Goal: Task Accomplishment & Management: Manage account settings

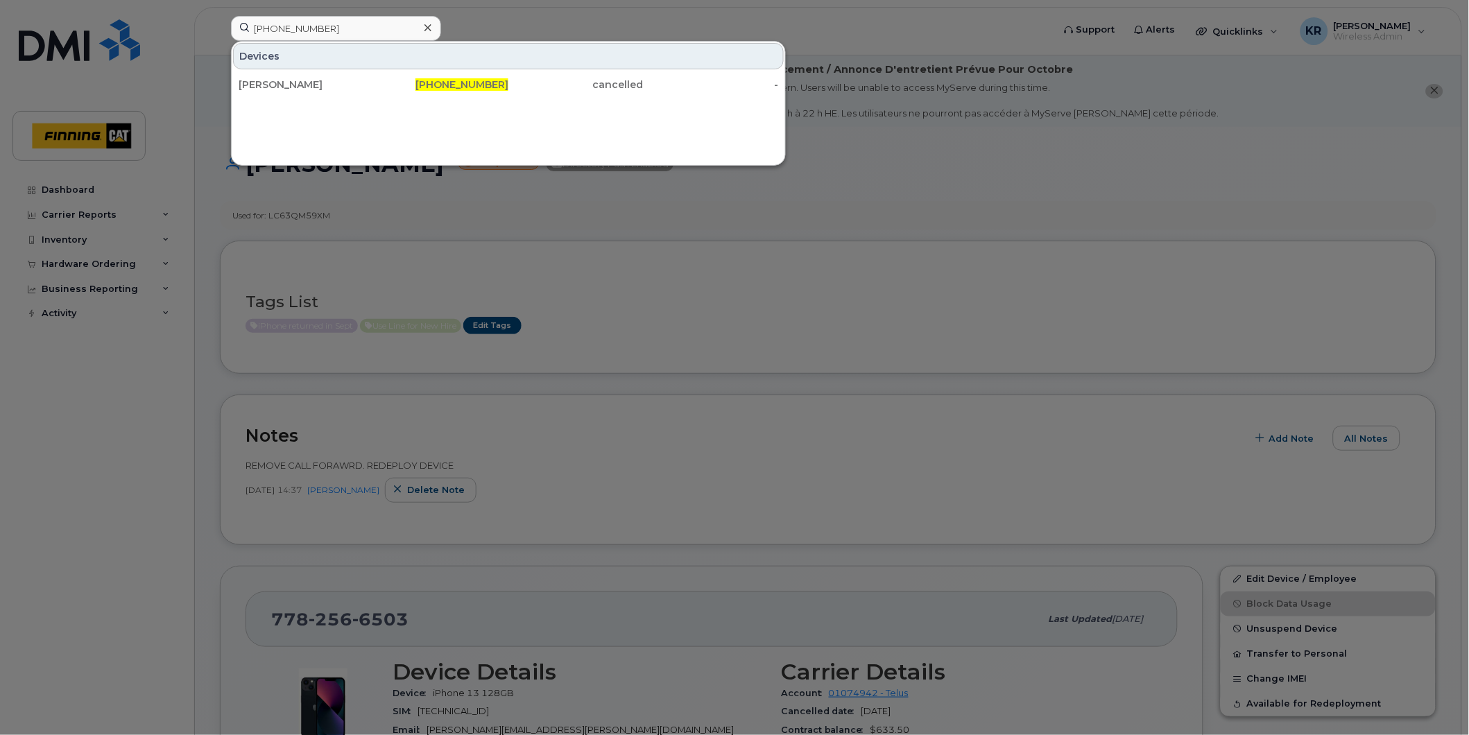
drag, startPoint x: 336, startPoint y: 31, endPoint x: 222, endPoint y: 31, distance: 113.8
click at [222, 31] on div "780-221-8252 Devices Karen Marsh 780-221-8252 cancelled -" at bounding box center [637, 31] width 835 height 31
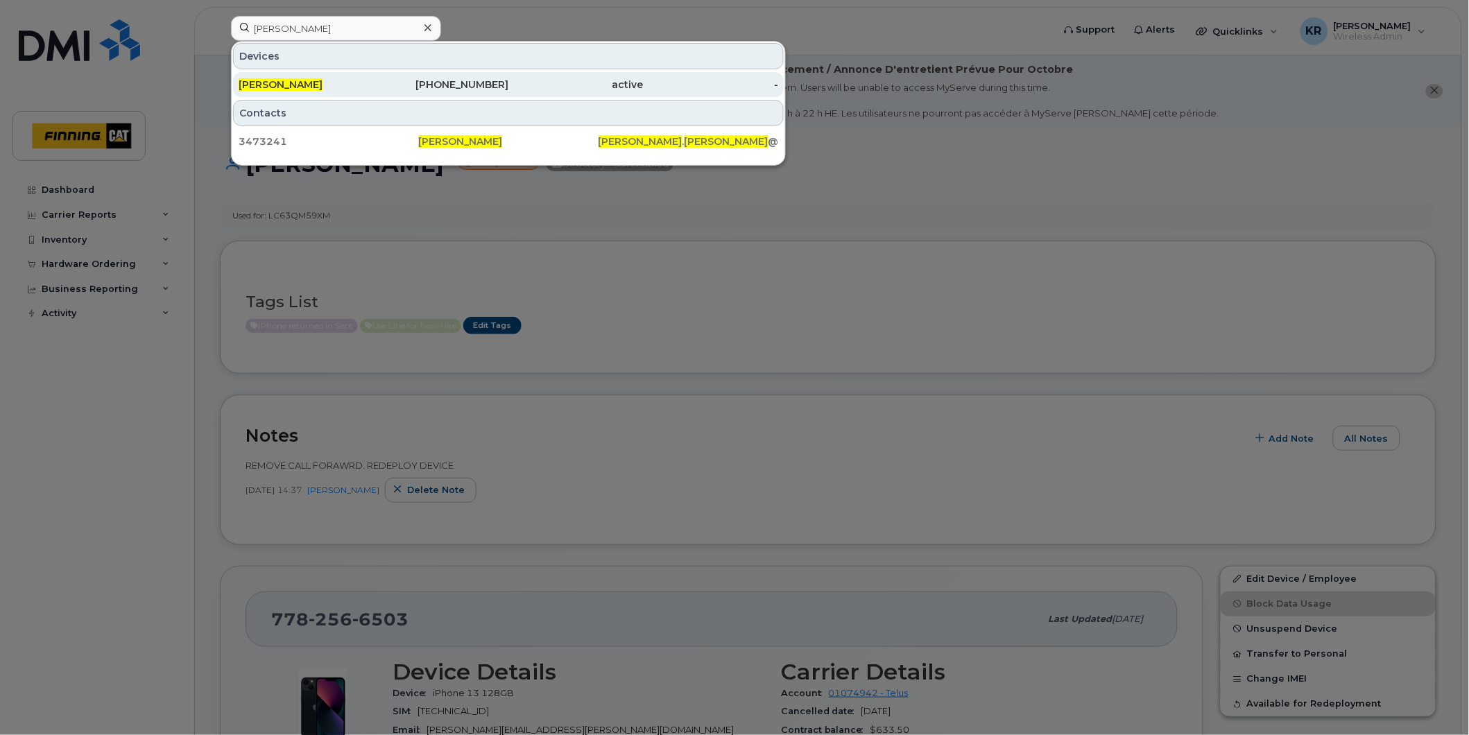
type input "[PERSON_NAME]"
click at [462, 82] on div "778-879-2086" at bounding box center [441, 85] width 135 height 14
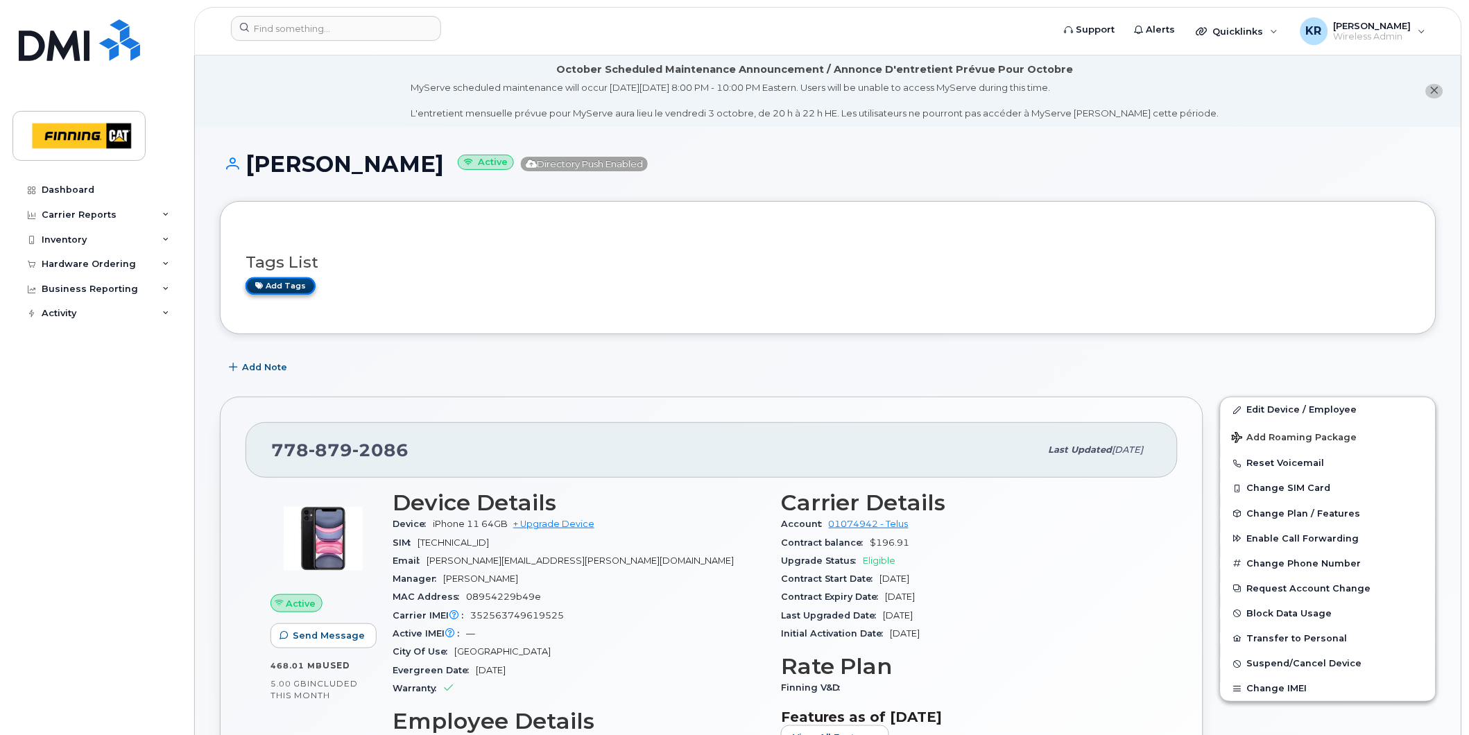
click at [302, 286] on link "Add tags" at bounding box center [281, 285] width 70 height 17
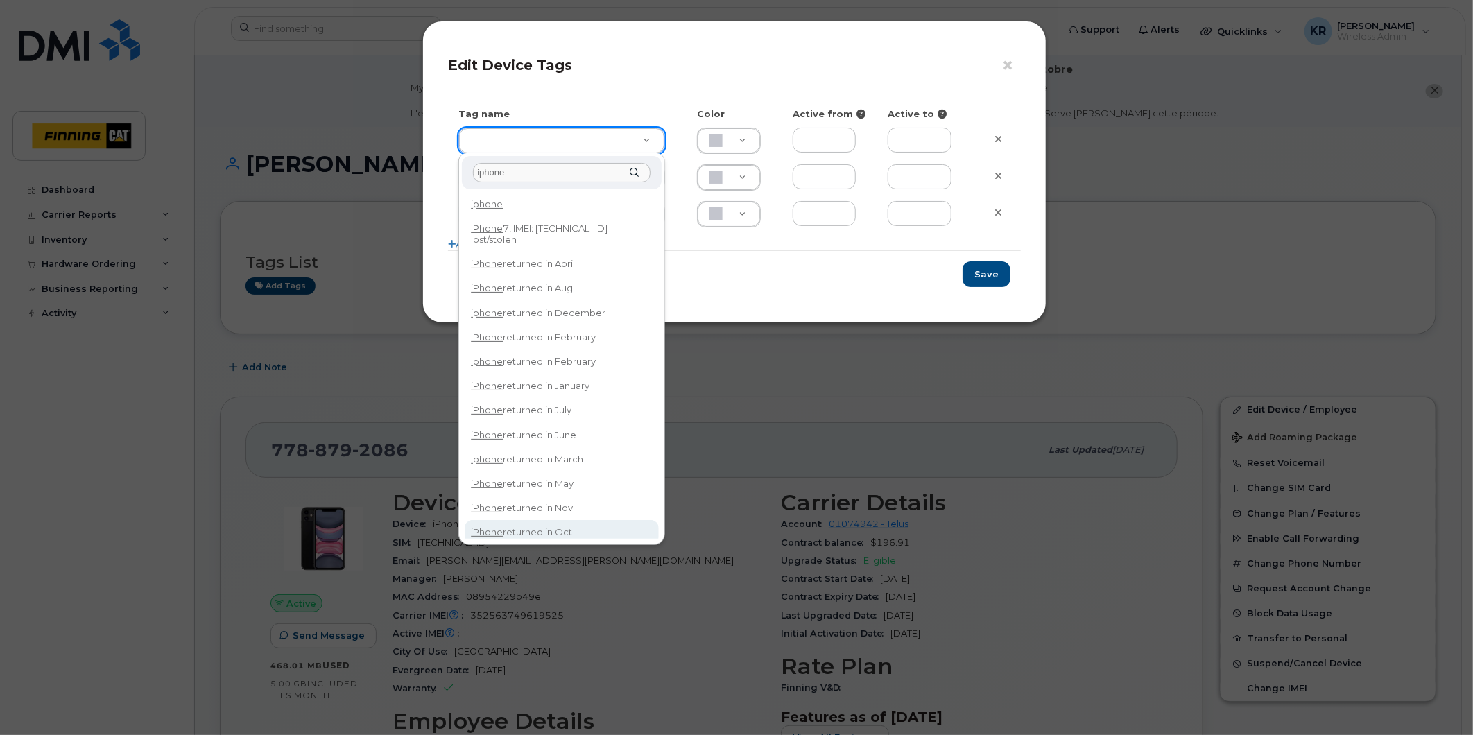
type input "iphone"
type input "iPhone returned in Oct"
type input "DFD3EE"
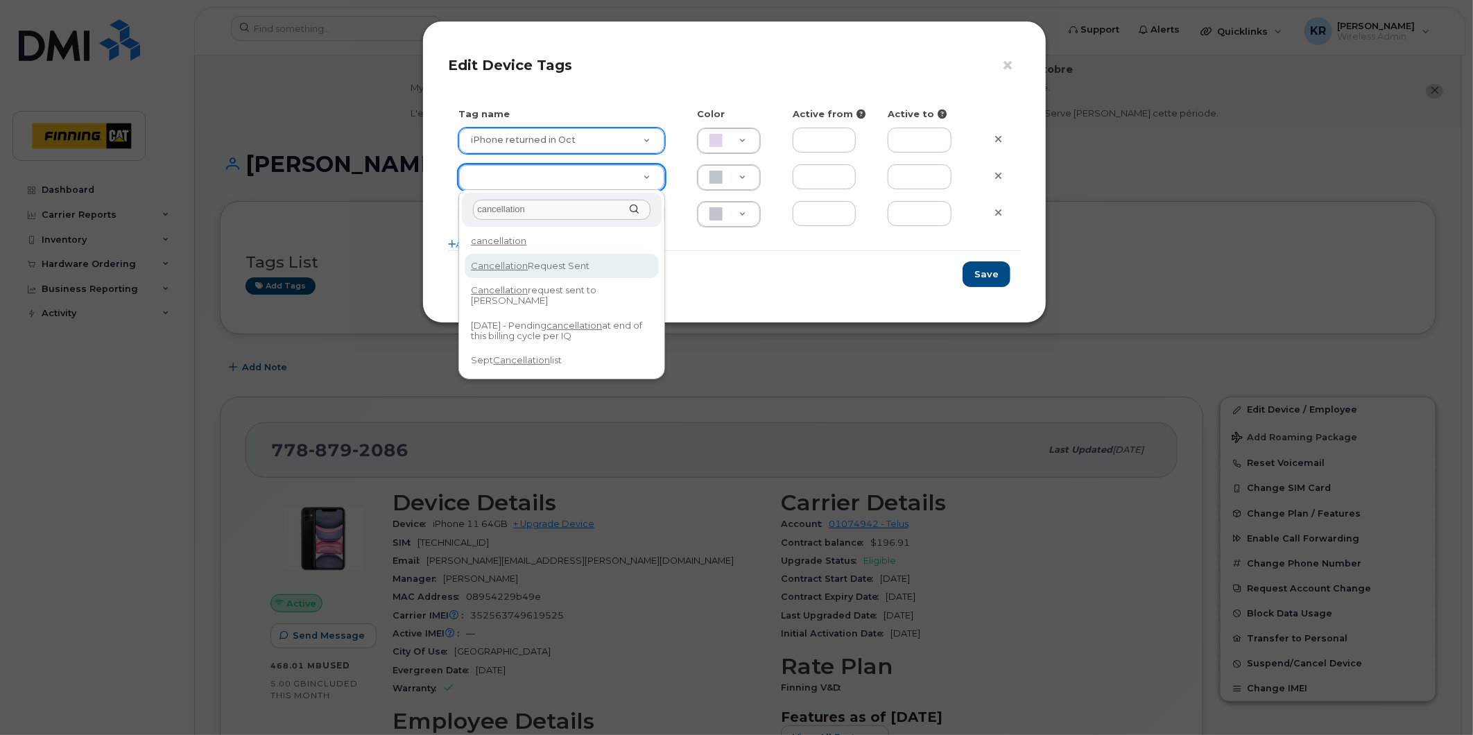
type input "cancellation"
type input "Cancellation Request Sent"
type input "FDDCC5"
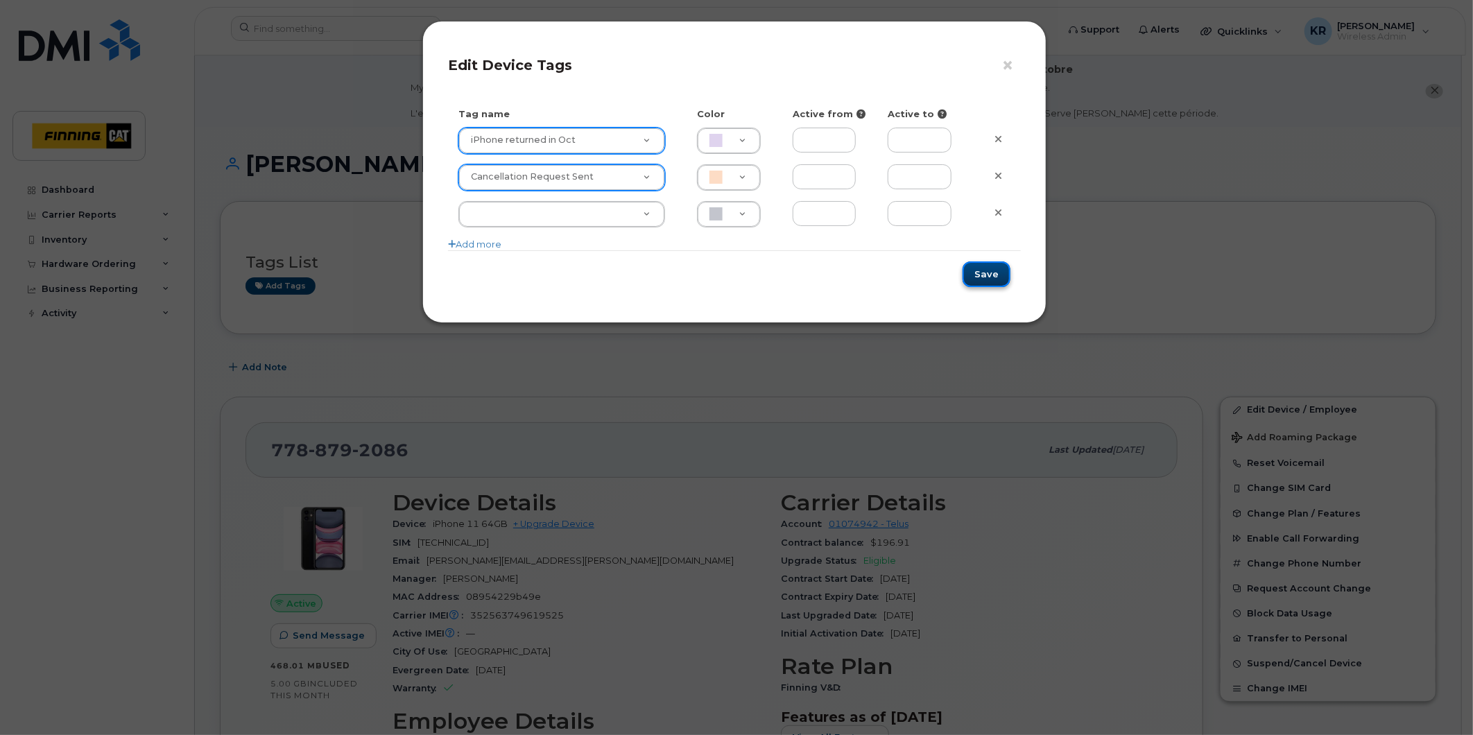
click at [996, 273] on button "Save" at bounding box center [987, 274] width 48 height 26
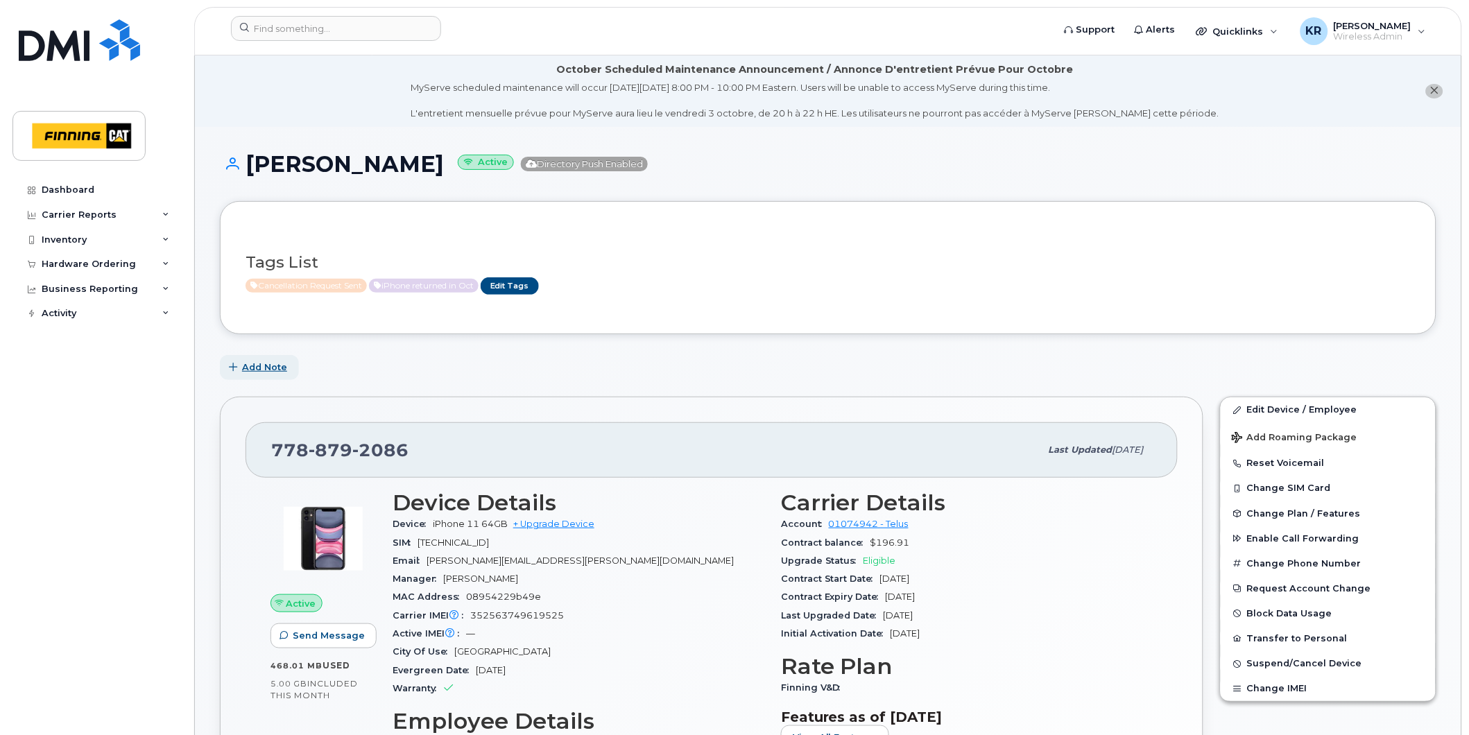
click at [274, 369] on span "Add Note" at bounding box center [264, 367] width 45 height 13
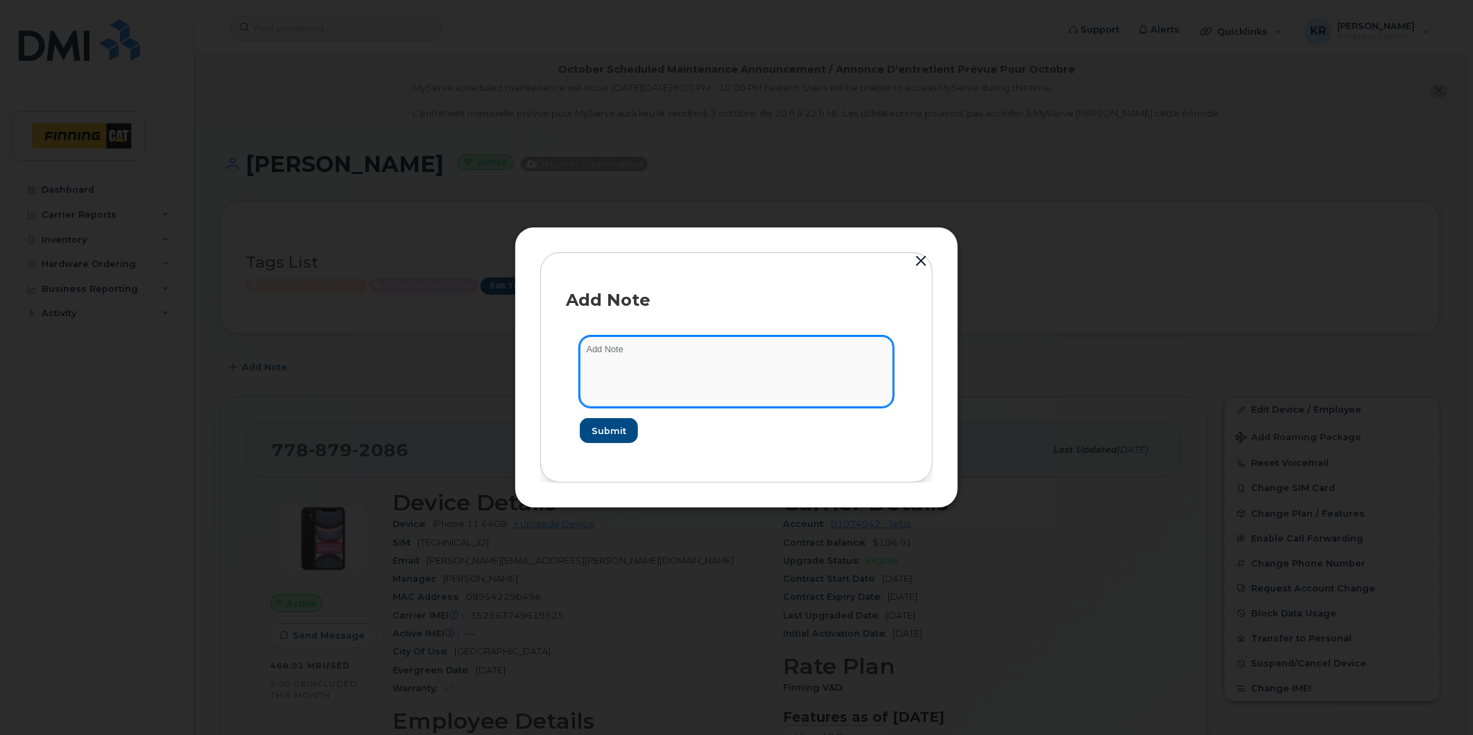
click at [660, 343] on textarea at bounding box center [737, 371] width 314 height 71
type textarea "user requested to have CB paid out $77.52 and line cancelled."
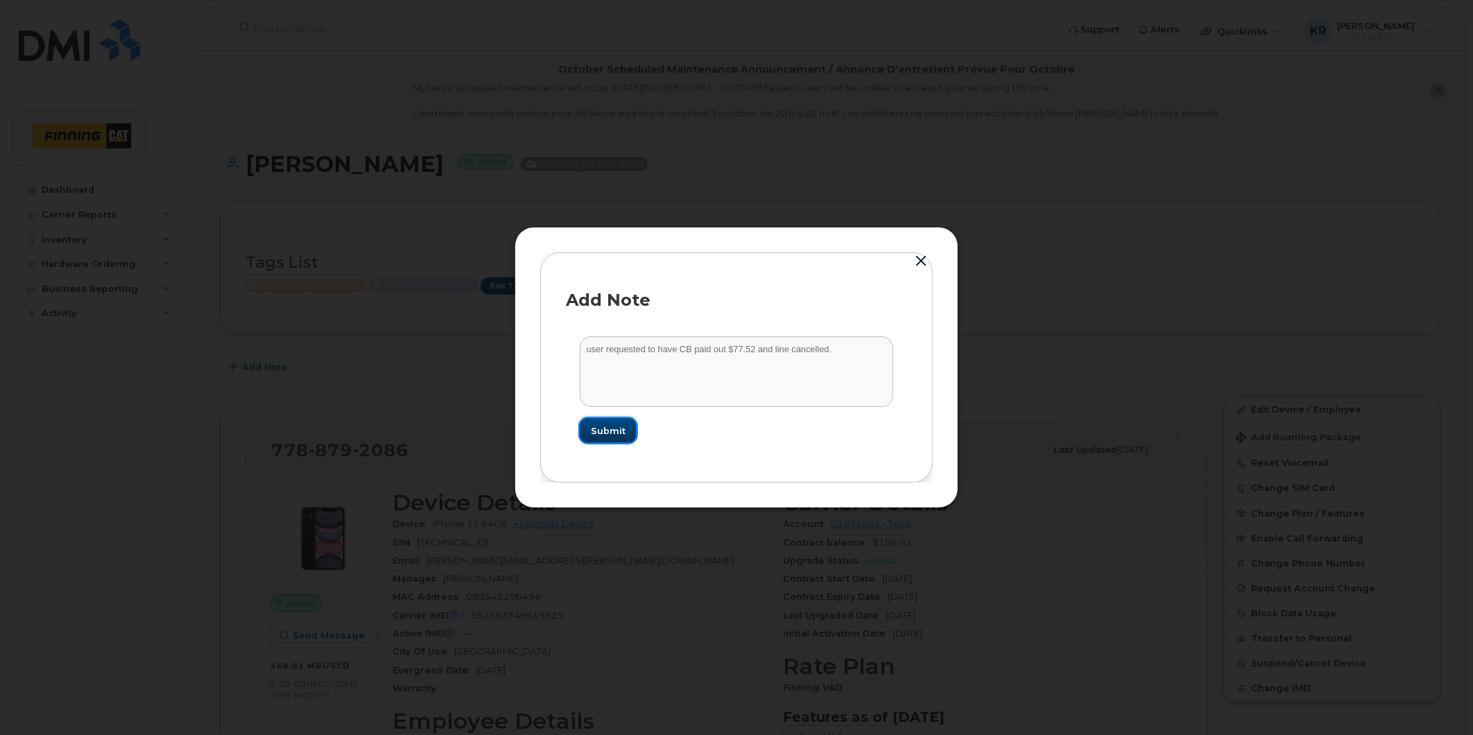
click at [612, 431] on span "Submit" at bounding box center [608, 430] width 35 height 13
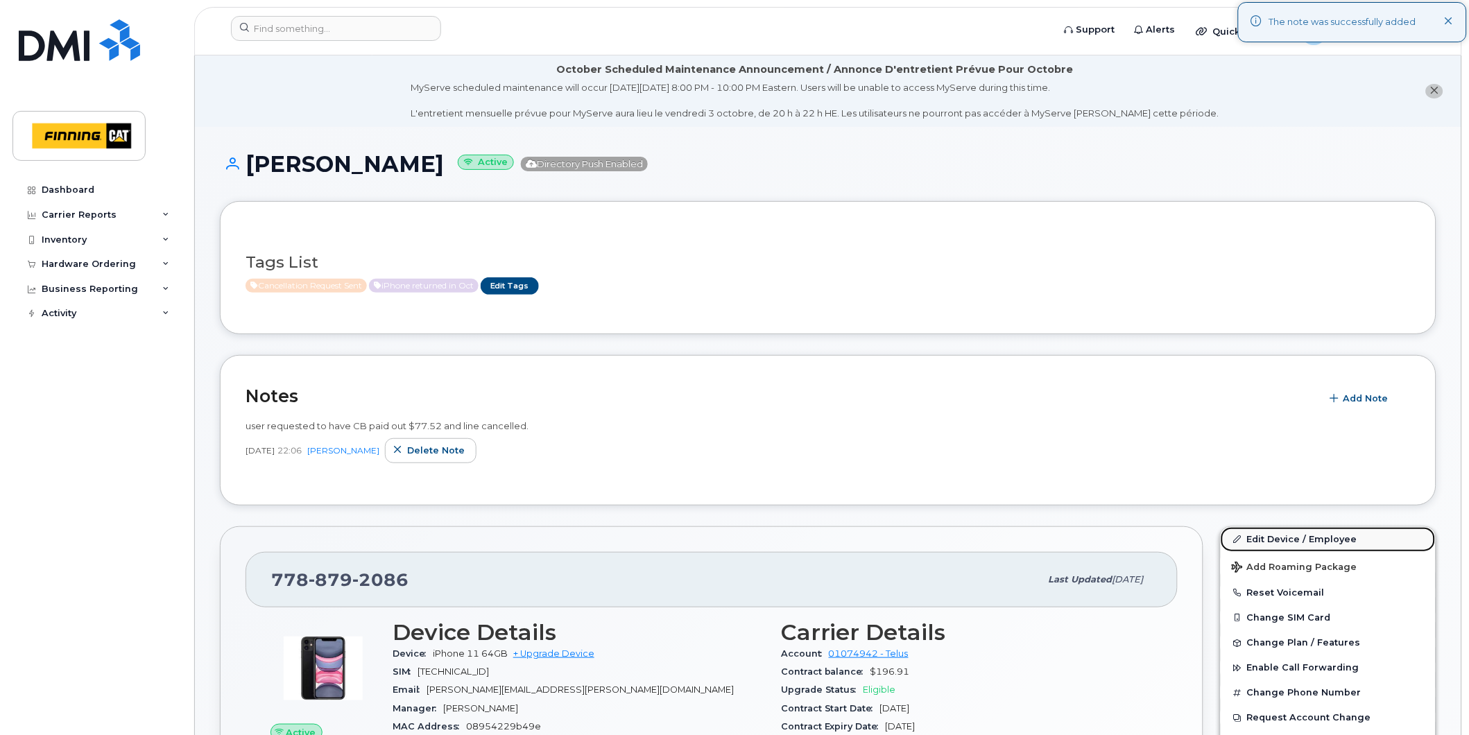
click at [1286, 539] on link "Edit Device / Employee" at bounding box center [1328, 539] width 215 height 25
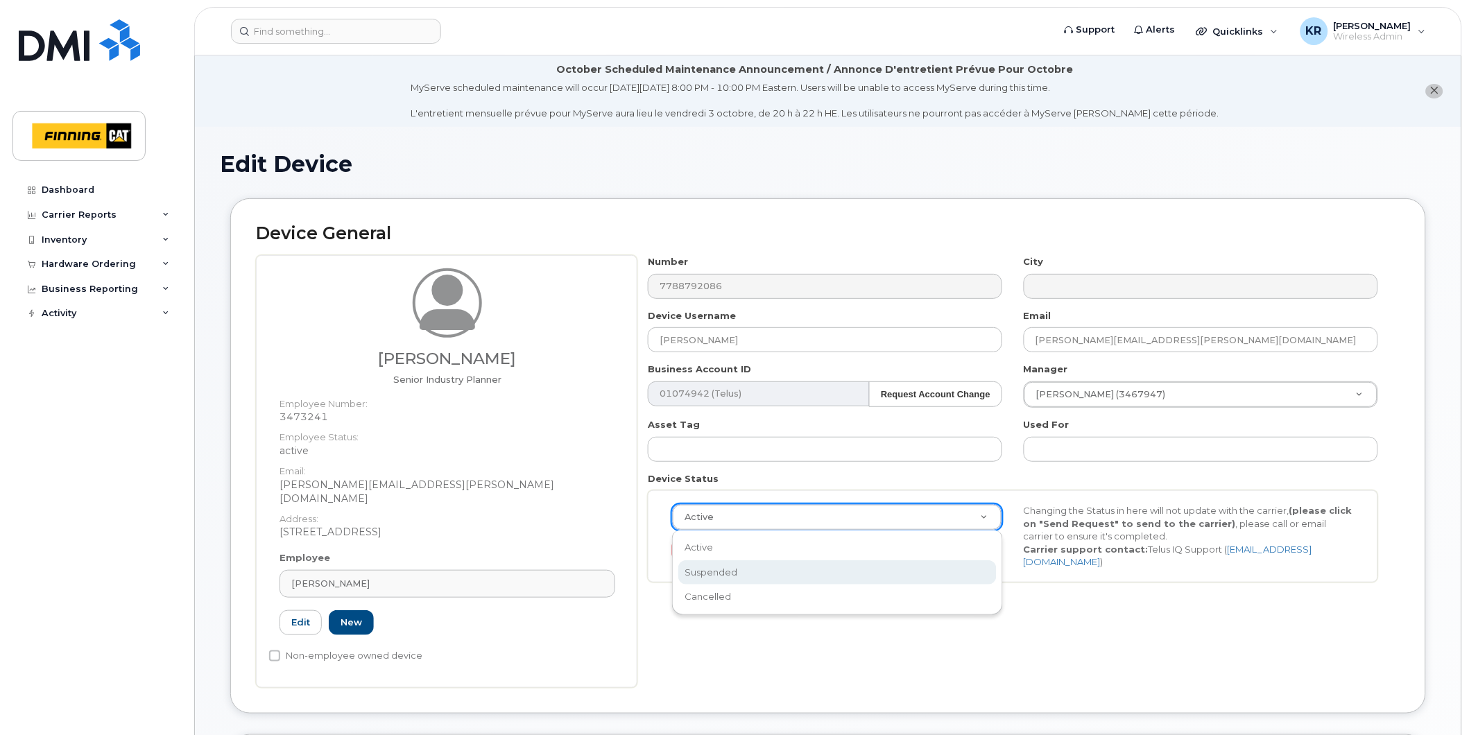
select select "suspended"
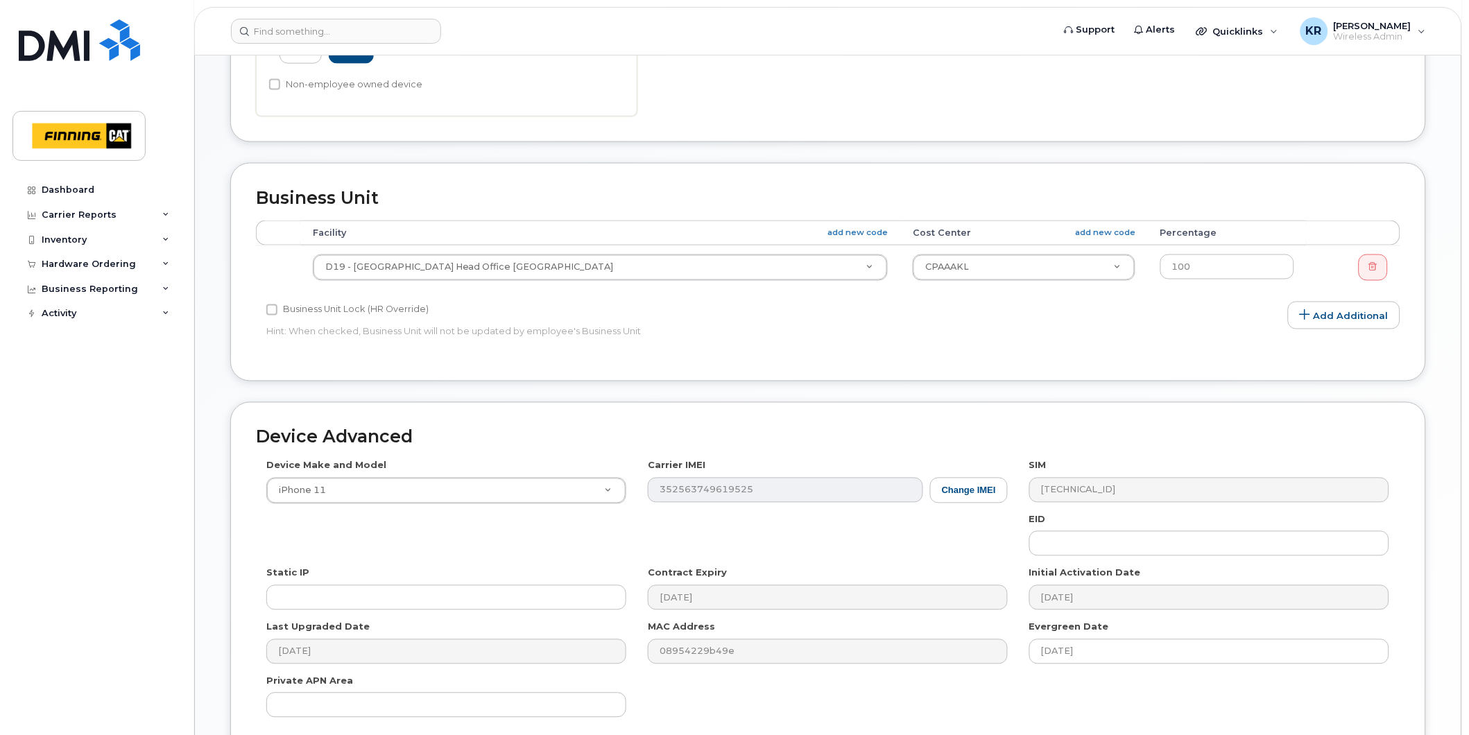
scroll to position [694, 0]
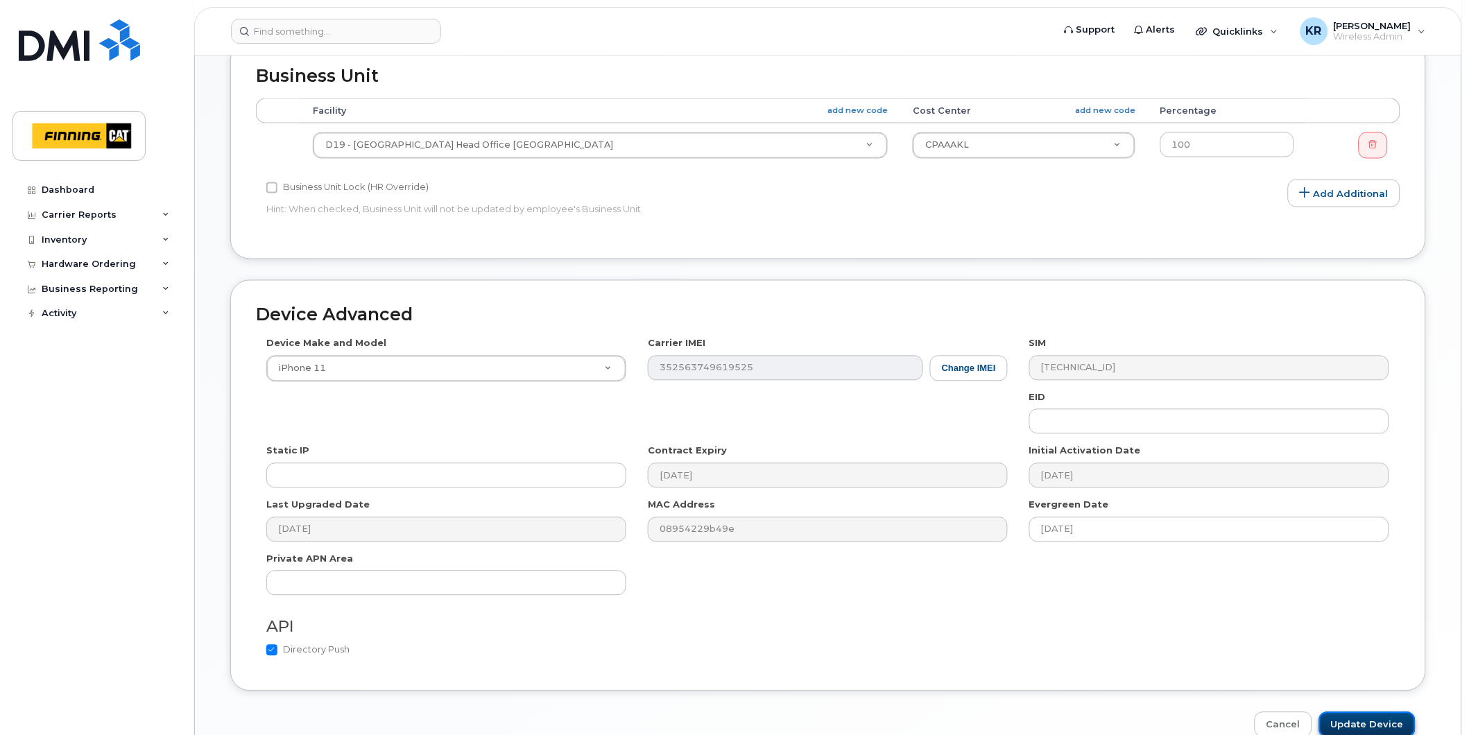
click at [1375, 712] on input "Update Device" at bounding box center [1367, 725] width 96 height 26
type input "Saving..."
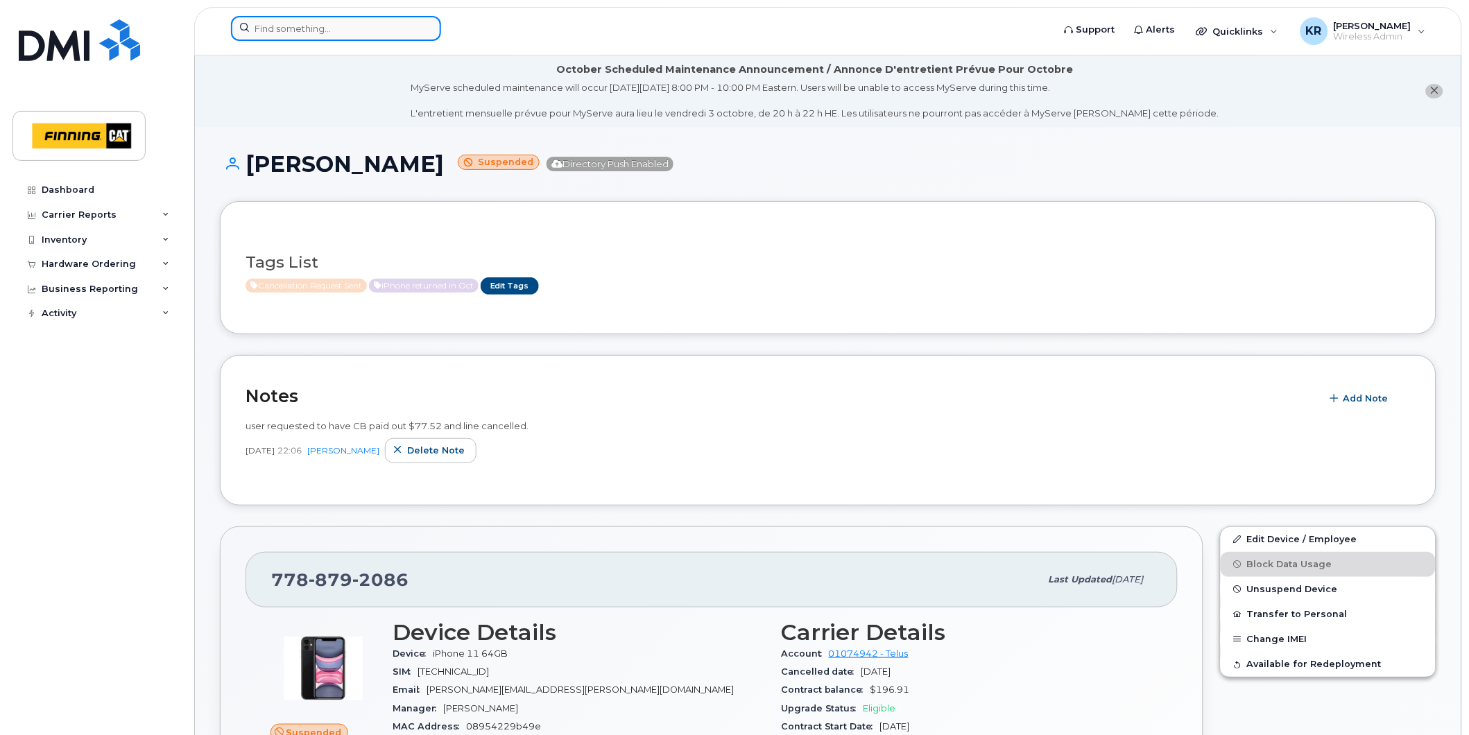
click at [317, 24] on input at bounding box center [336, 28] width 210 height 25
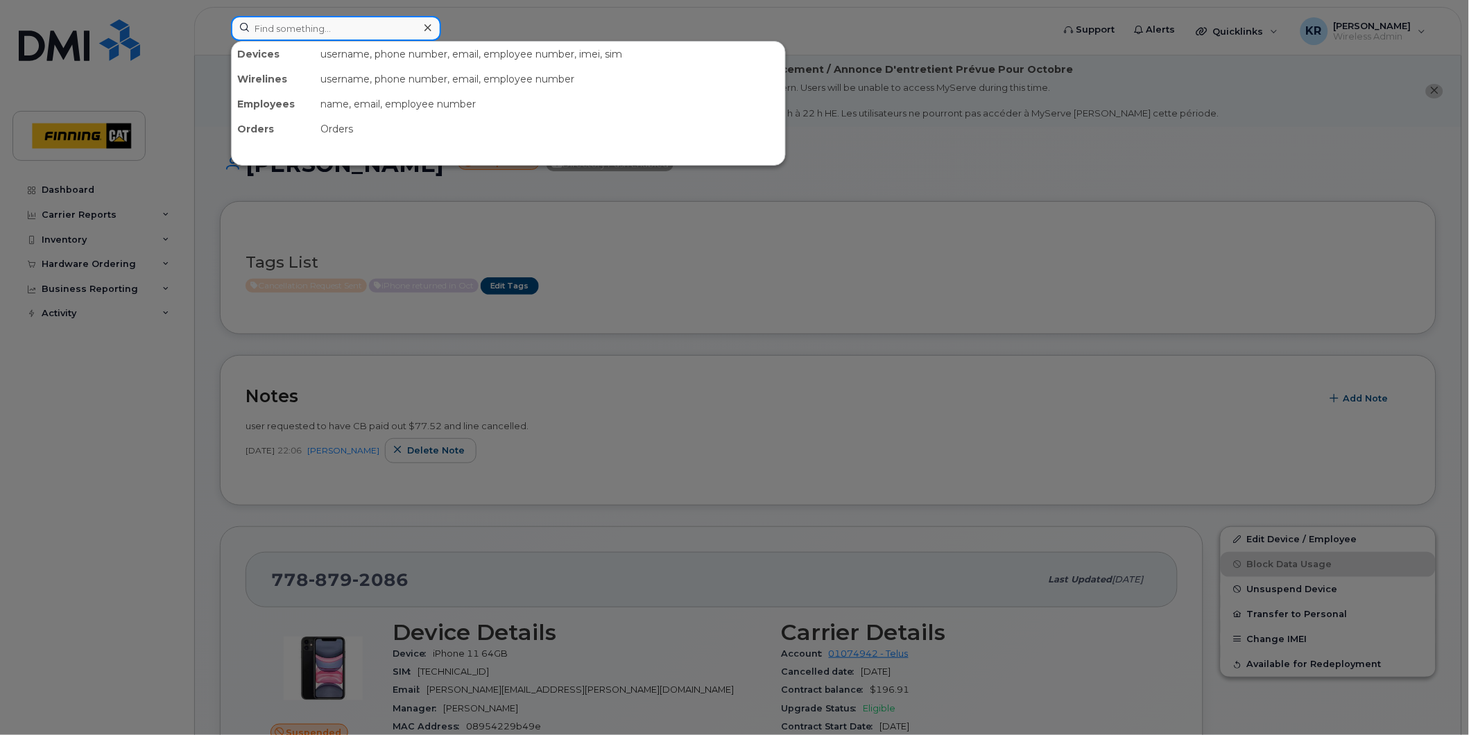
paste input "[PERSON_NAME]"
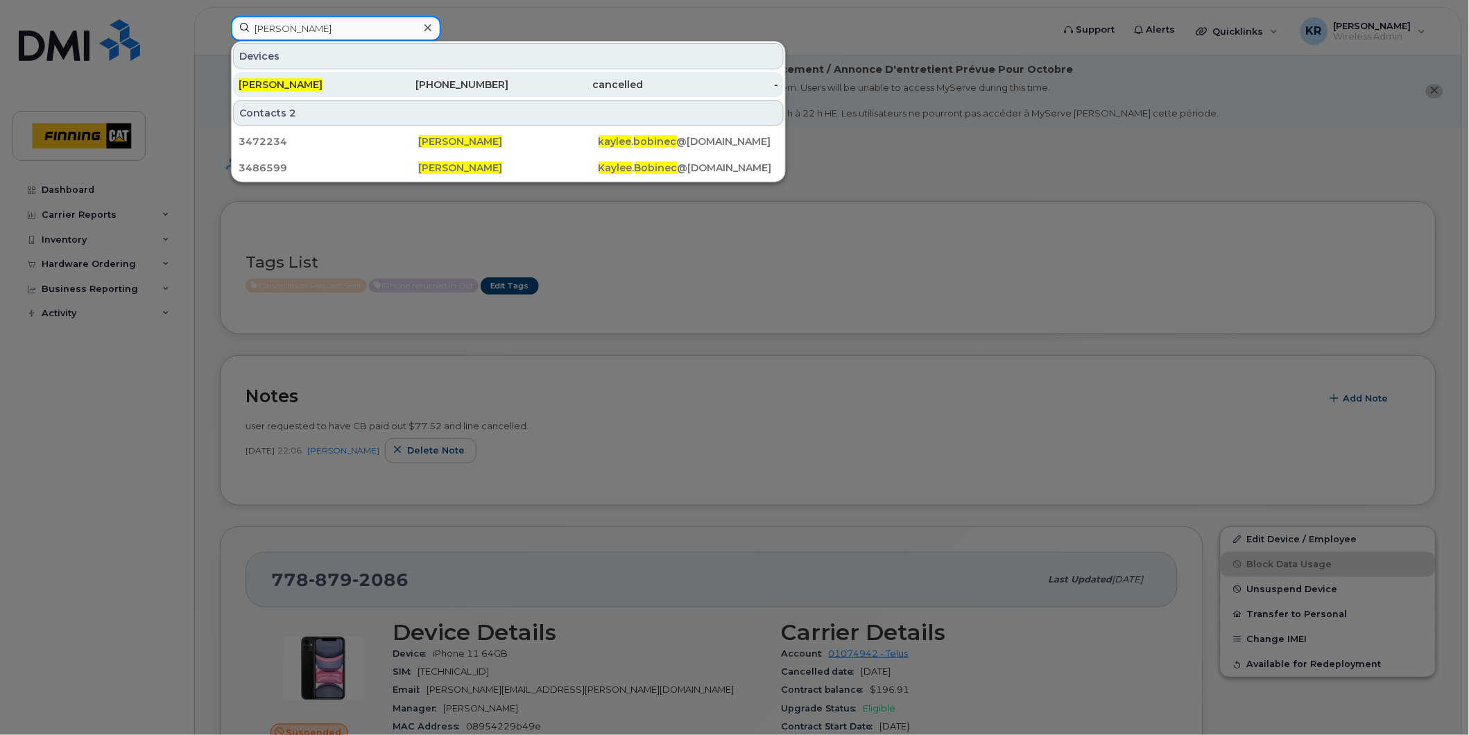
type input "[PERSON_NAME]"
click at [470, 85] on div "587-589-1733" at bounding box center [441, 85] width 135 height 14
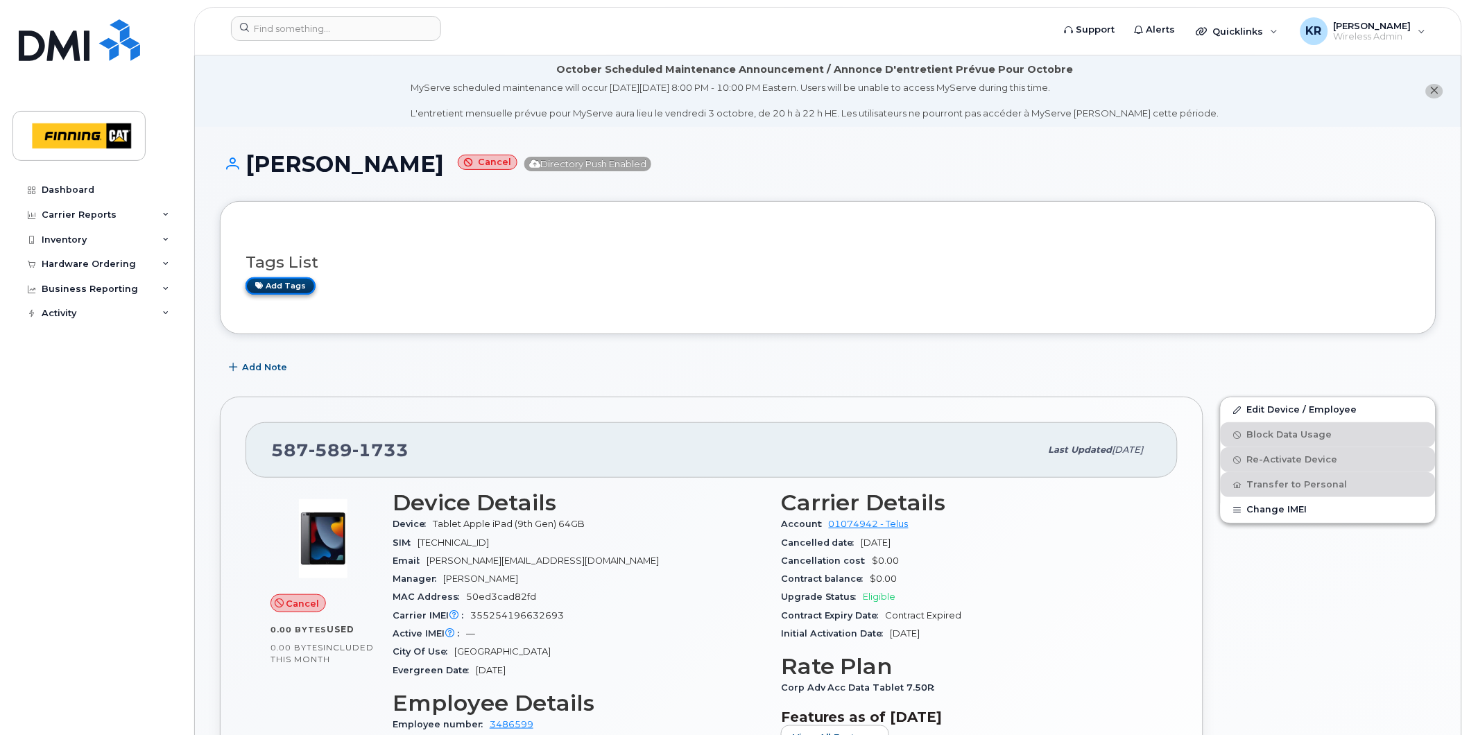
click at [287, 283] on link "Add tags" at bounding box center [281, 285] width 70 height 17
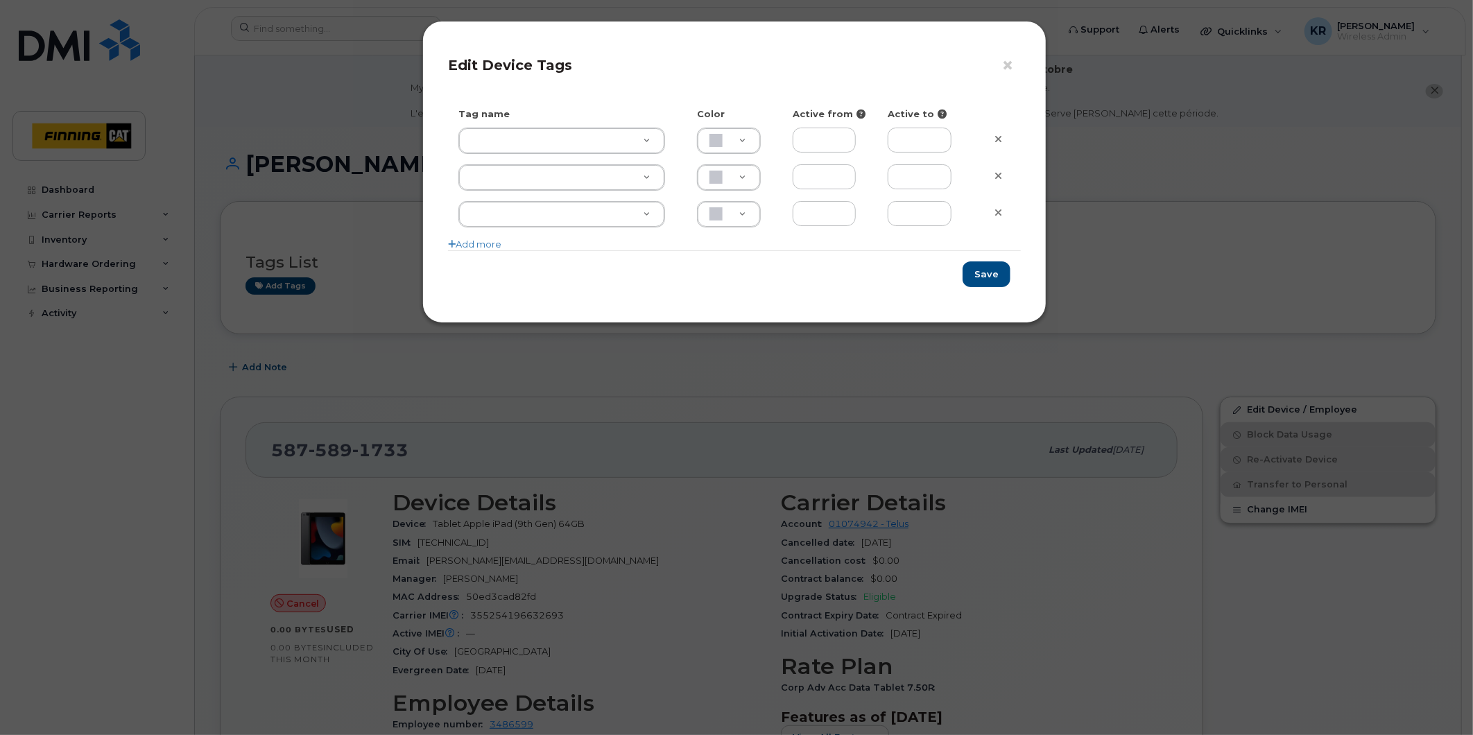
click at [333, 240] on div "× Edit Device Tags Tag name Color Active from Active to Add more Save" at bounding box center [736, 367] width 1473 height 735
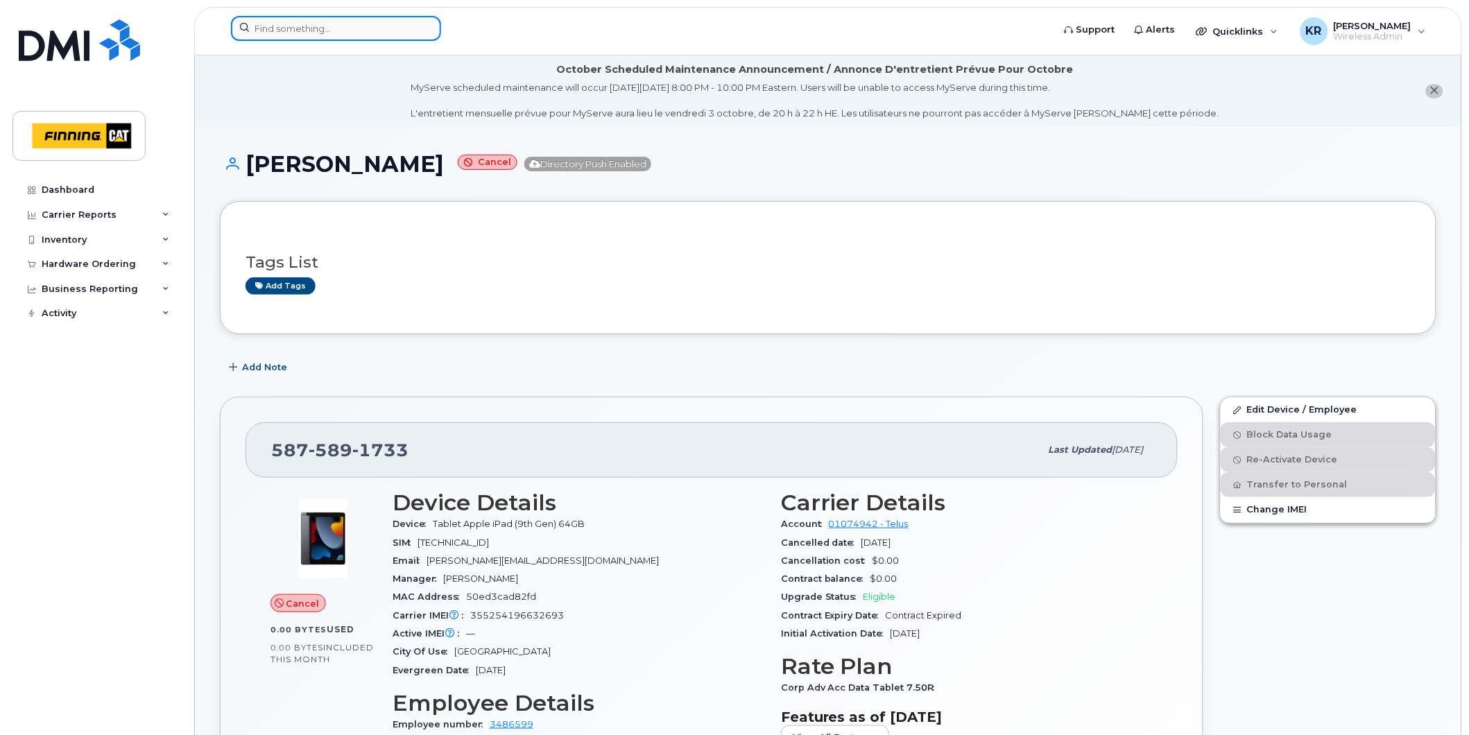
click at [309, 23] on input at bounding box center [336, 28] width 210 height 25
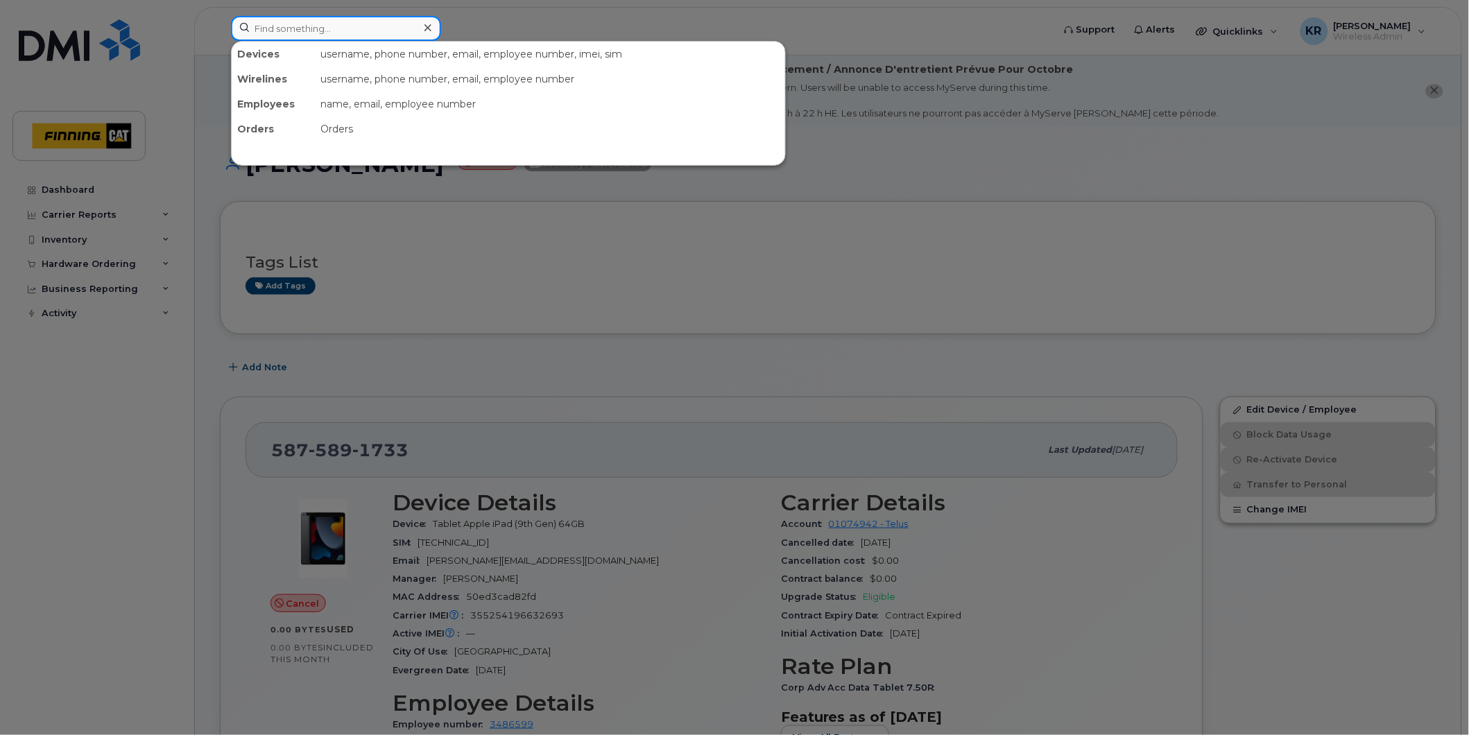
paste input "[PHONE_NUMBER]"
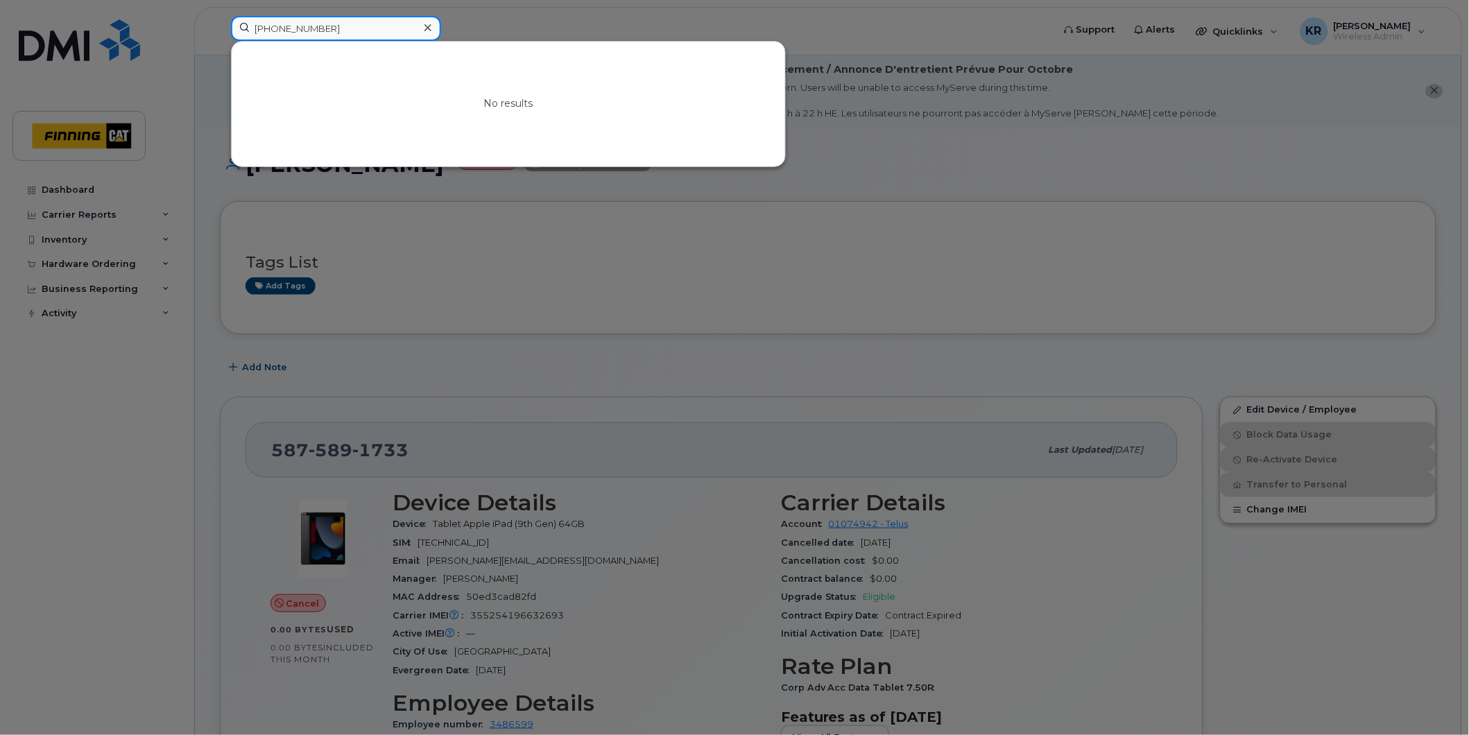
click at [268, 28] on input "[PHONE_NUMBER]" at bounding box center [336, 28] width 210 height 25
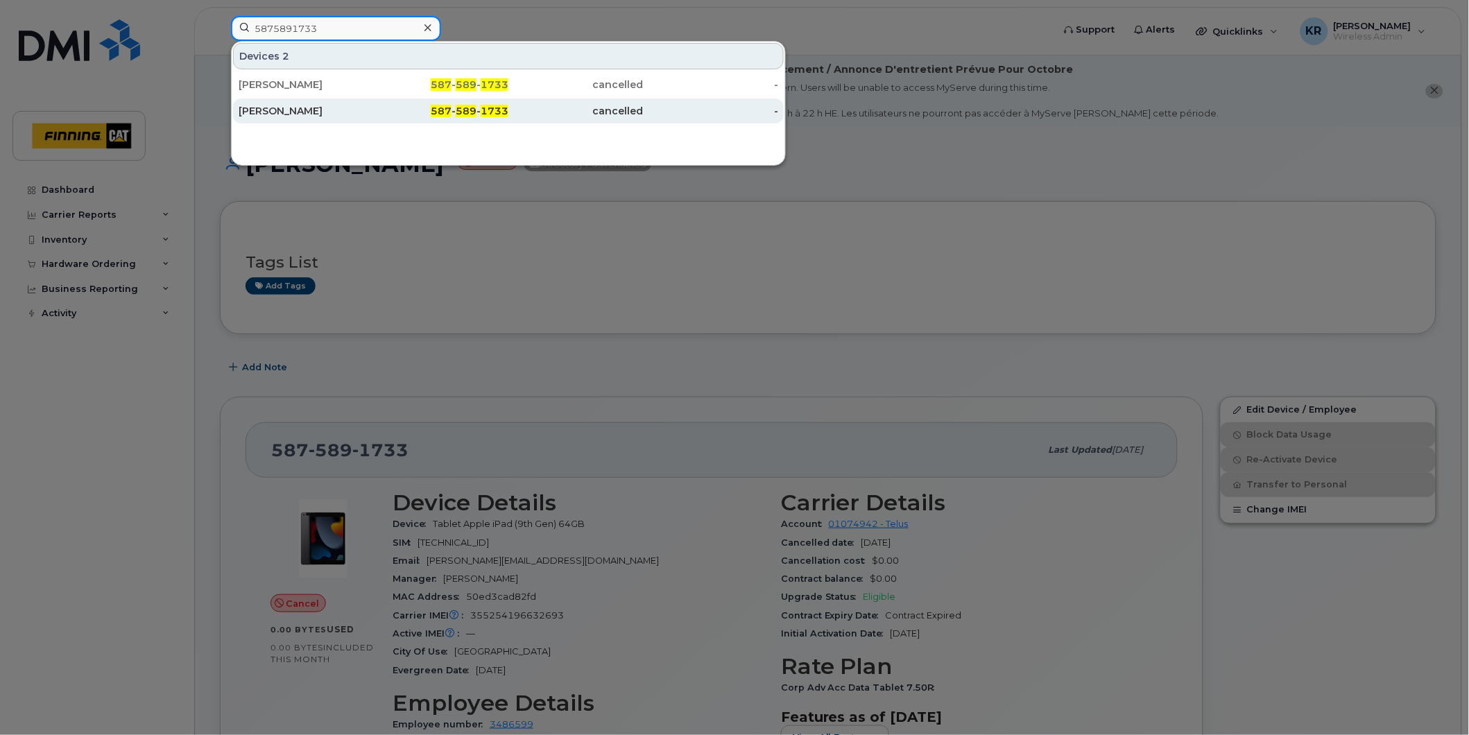
type input "5875891733"
click at [453, 114] on div "587 - 589 - 1733" at bounding box center [441, 111] width 135 height 14
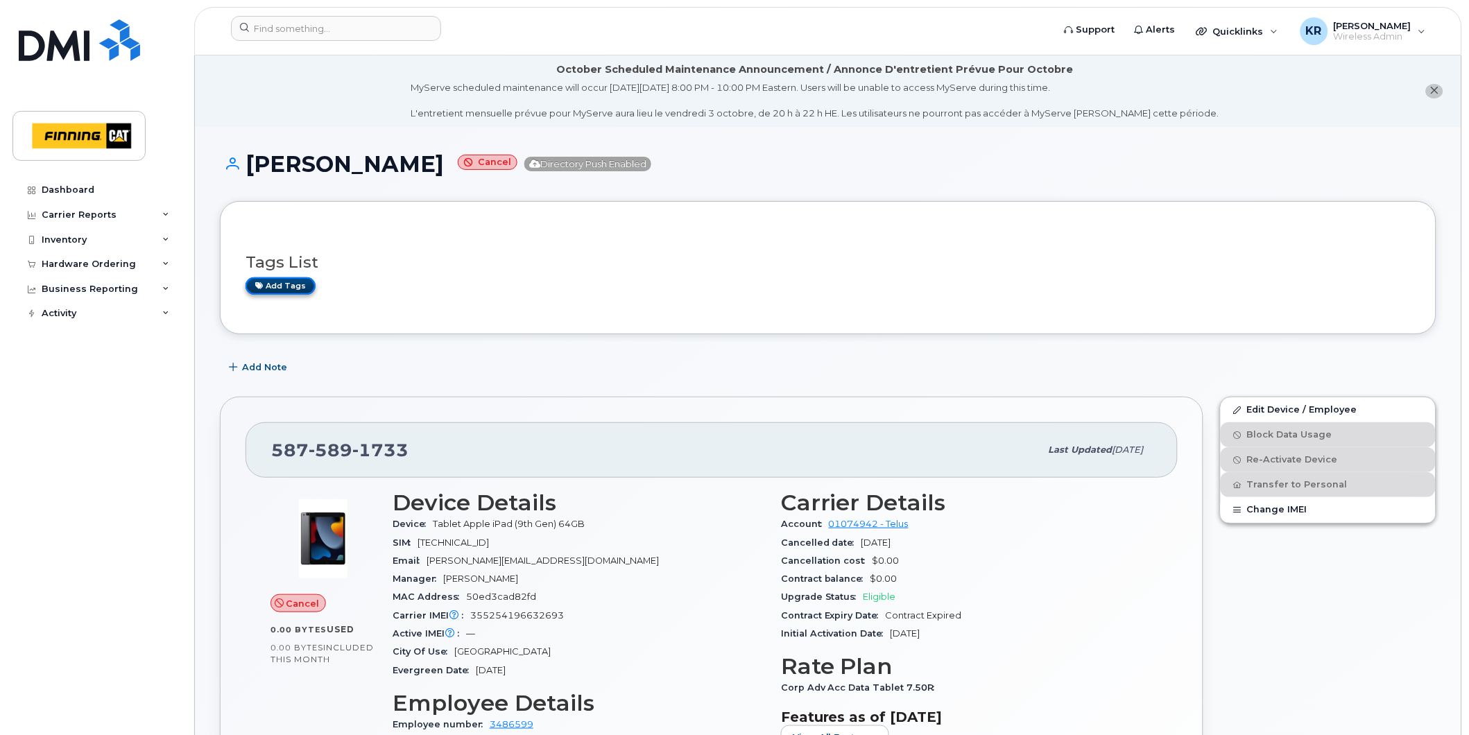
click at [302, 288] on link "Add tags" at bounding box center [281, 285] width 70 height 17
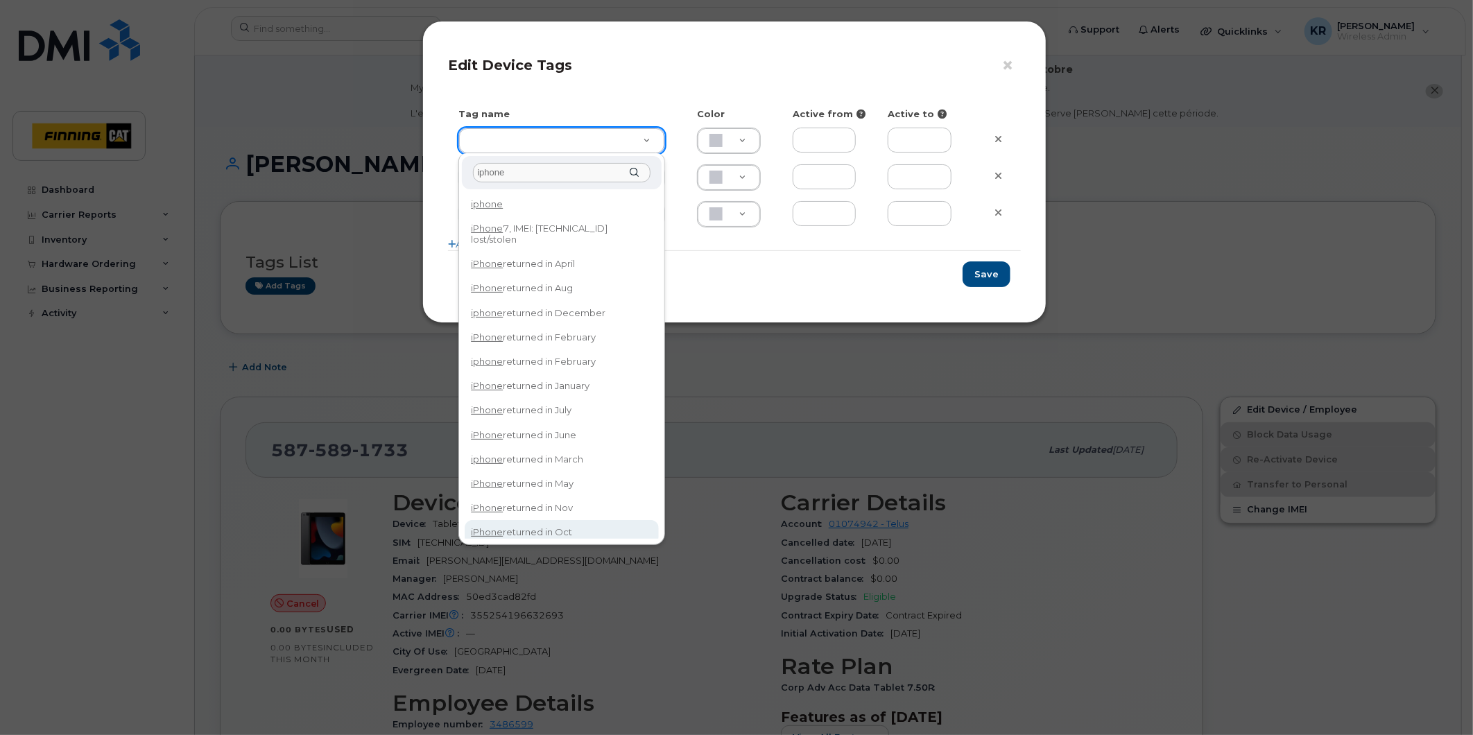
type input "iphone"
type input "iPhone returned in Oct"
type input "DFD3EE"
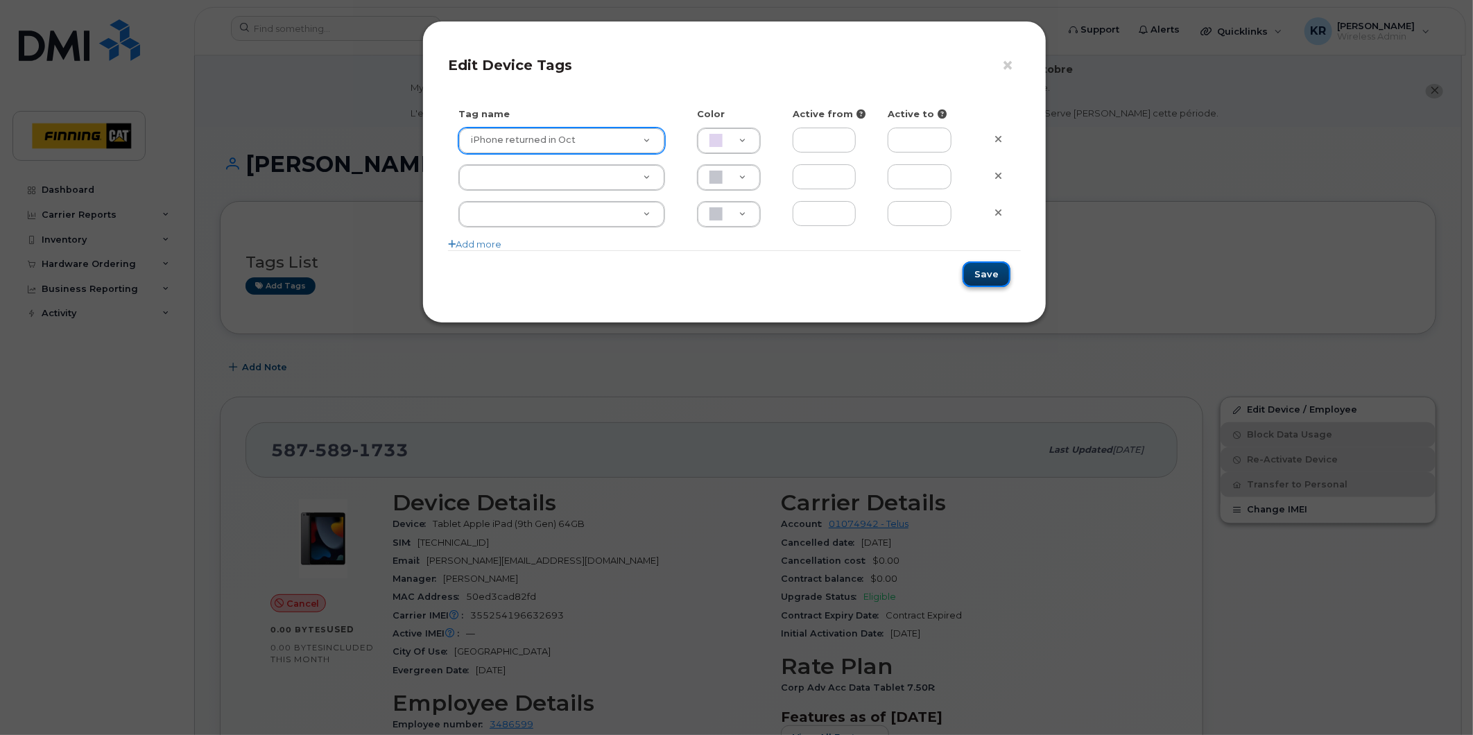
click at [990, 275] on button "Save" at bounding box center [987, 274] width 48 height 26
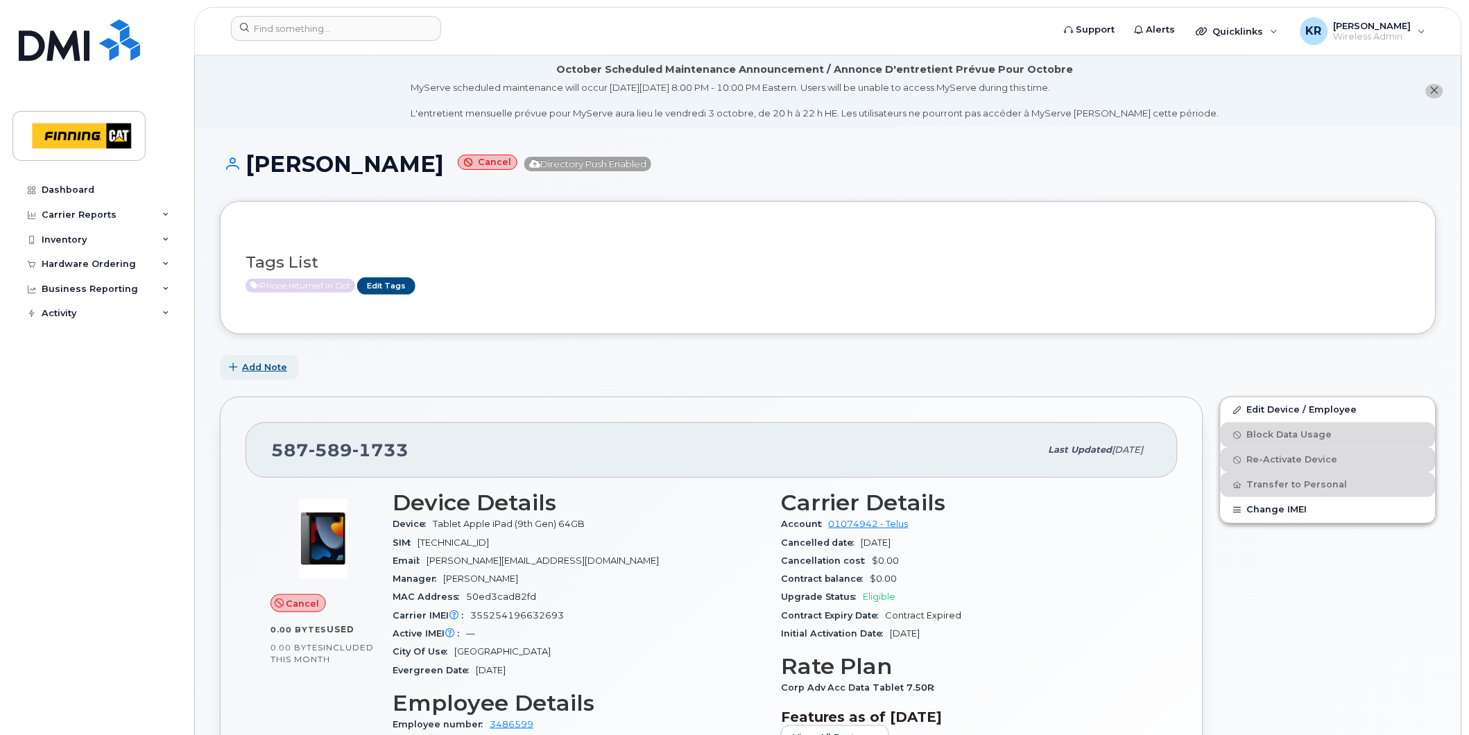
click at [250, 368] on span "Add Note" at bounding box center [264, 367] width 45 height 13
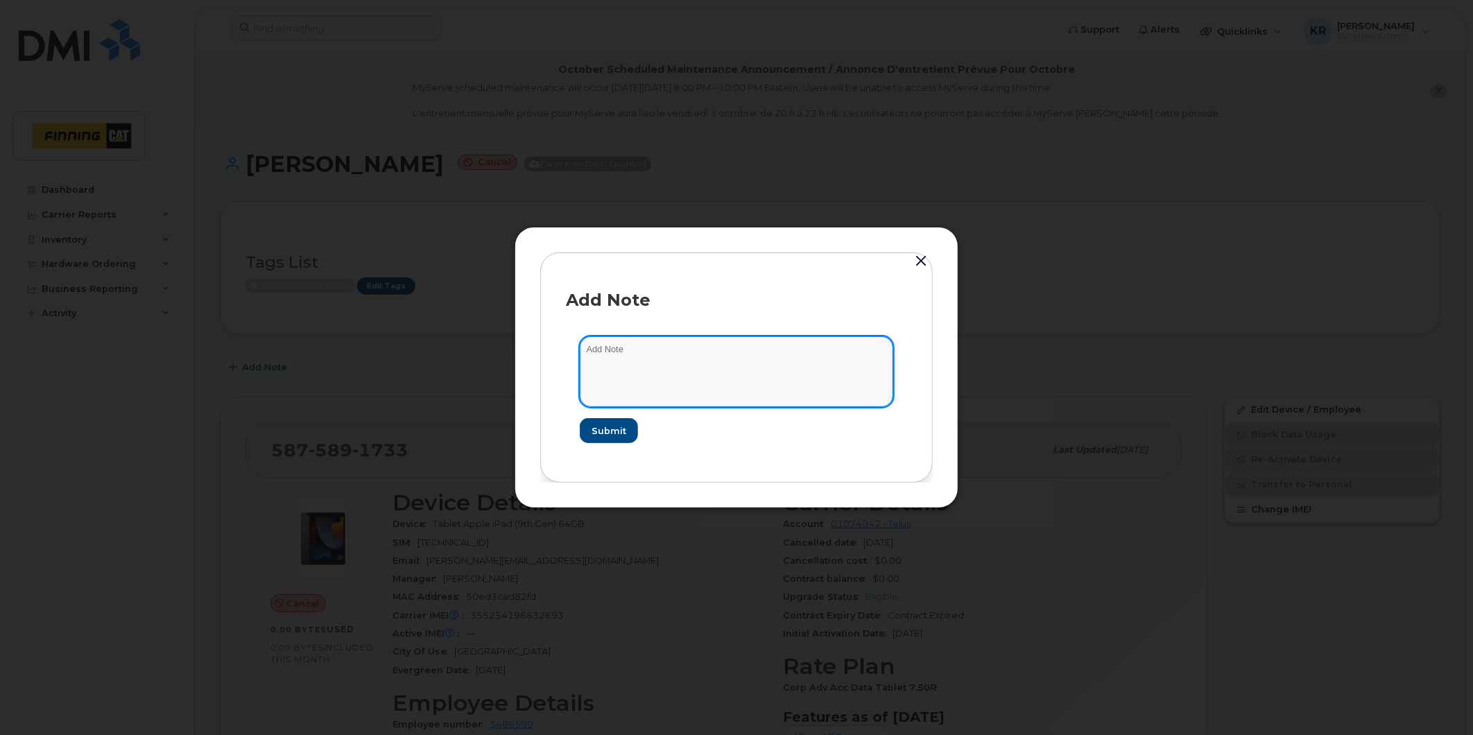
click at [626, 362] on textarea at bounding box center [737, 371] width 314 height 71
type textarea "this line was originally associated with iPHone XR that was assigned to Kaylee.…"
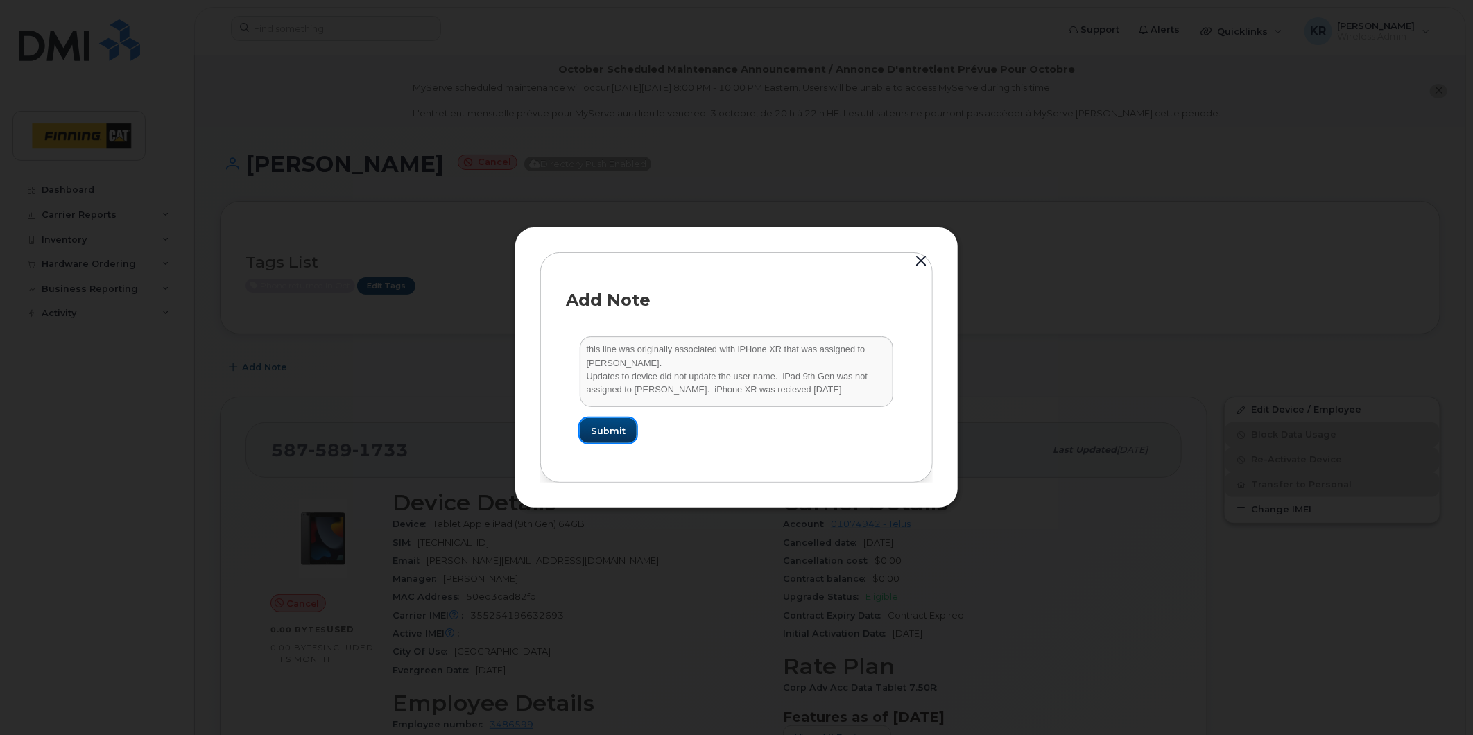
click at [607, 430] on span "Submit" at bounding box center [608, 430] width 35 height 13
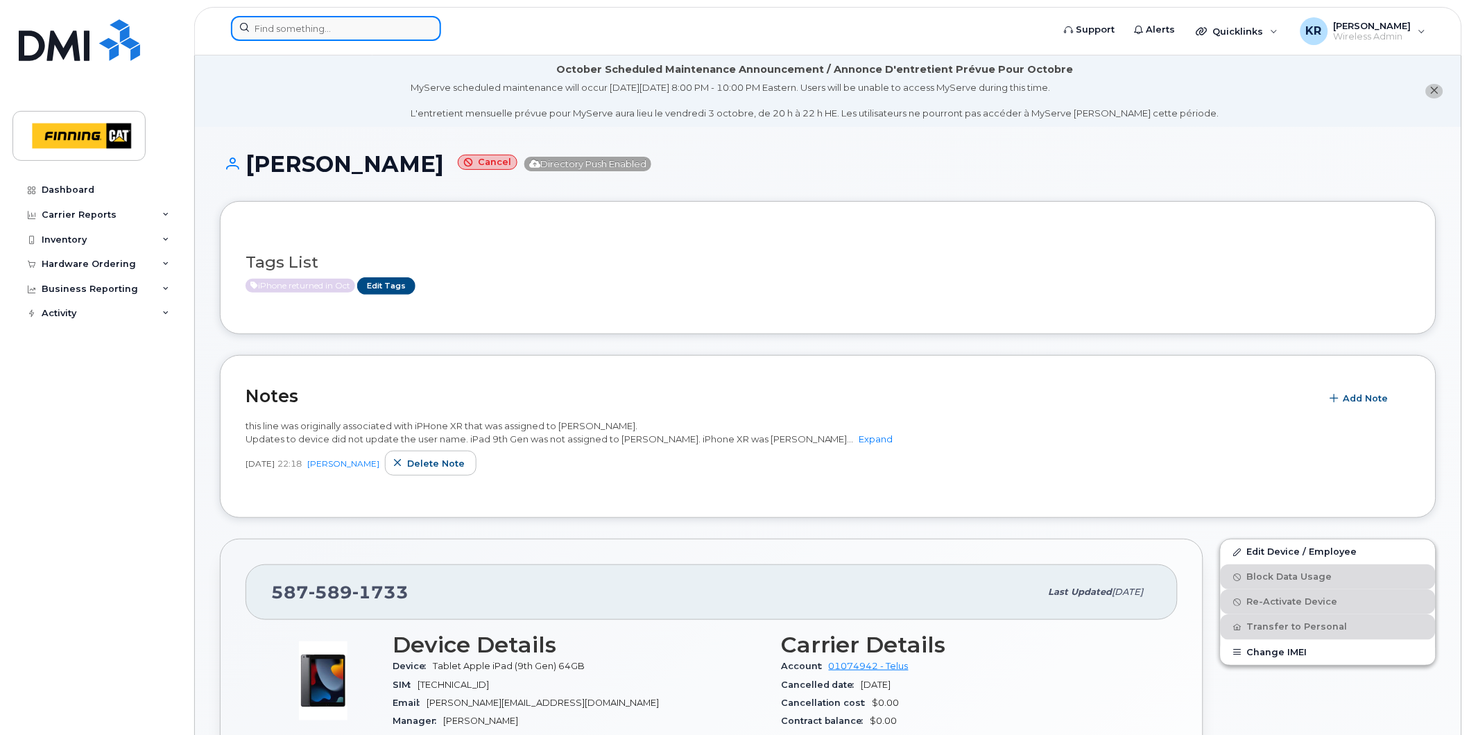
click at [331, 28] on input at bounding box center [336, 28] width 210 height 25
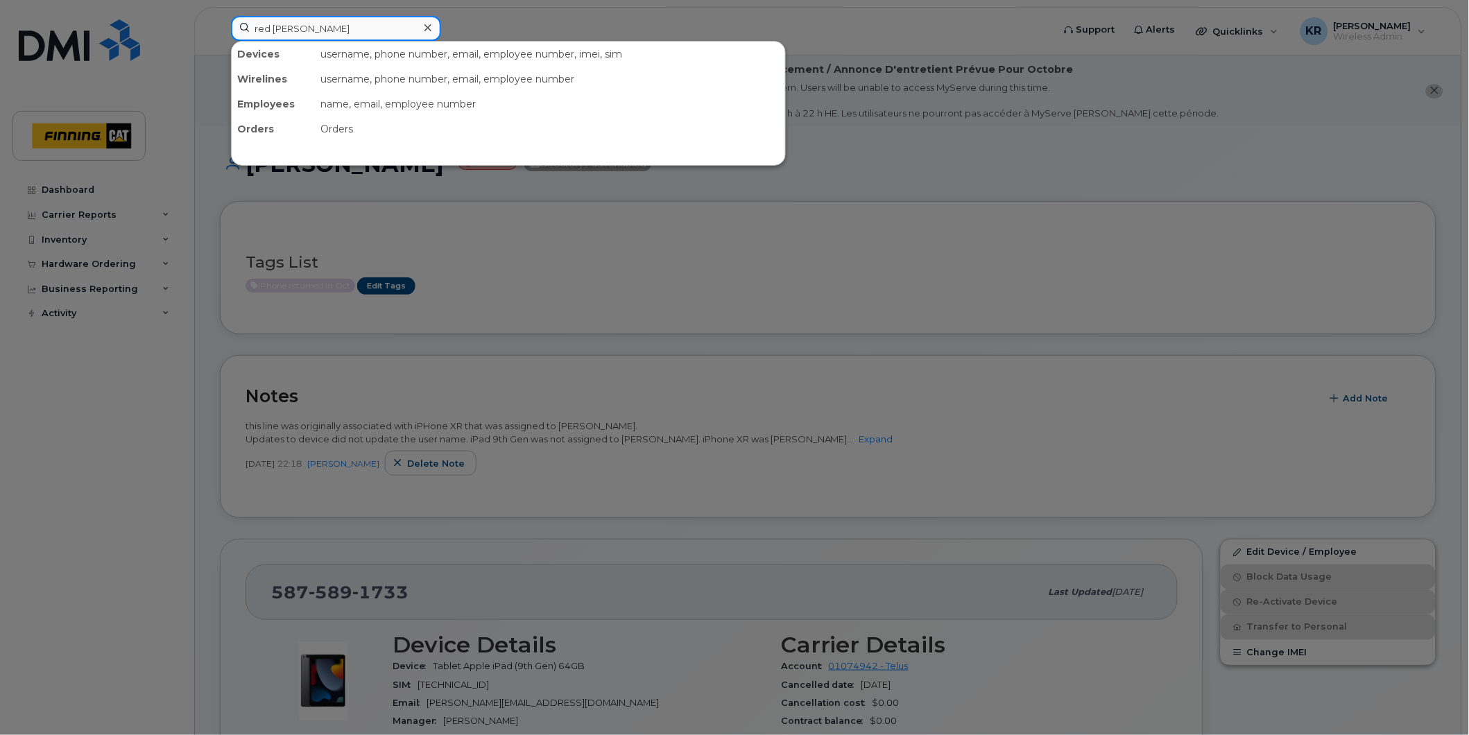
type input "red disher"
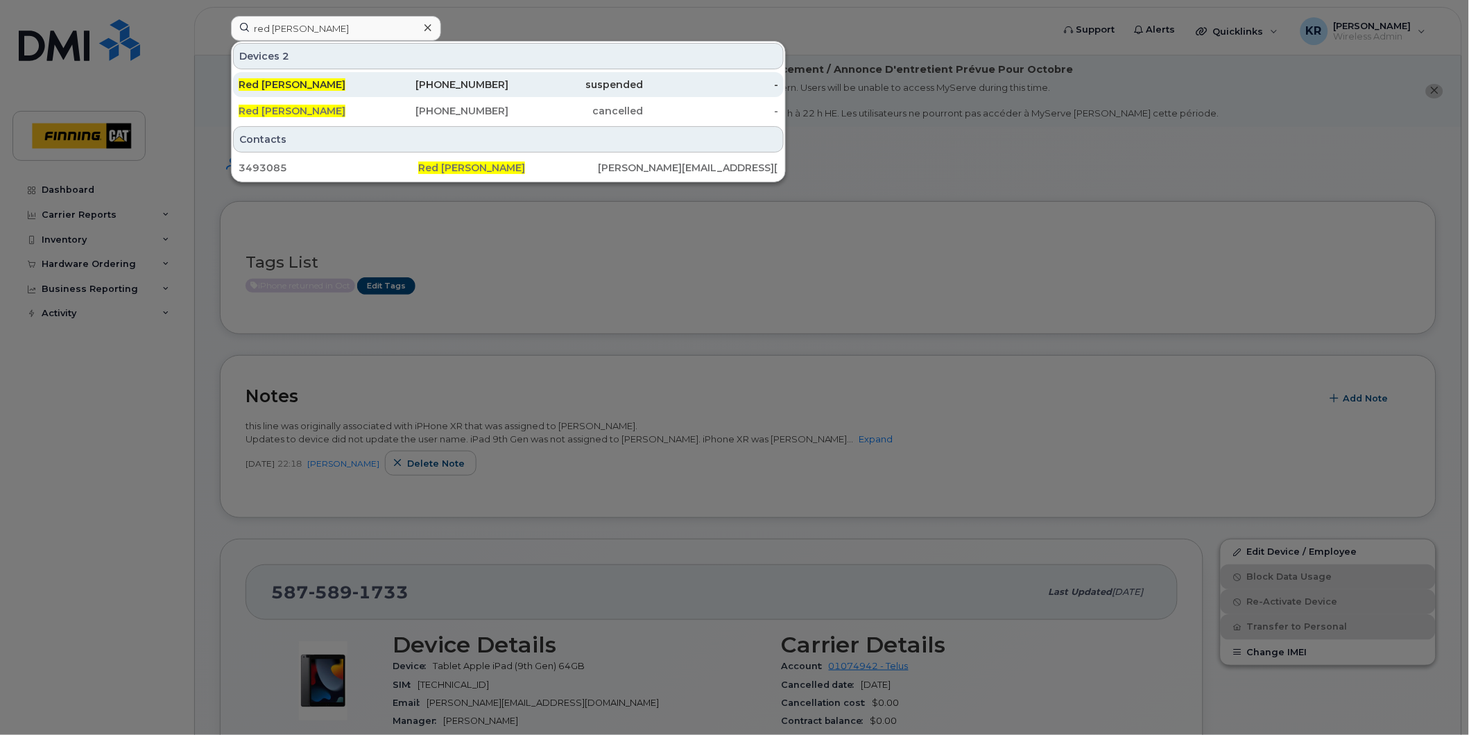
click at [516, 83] on div "suspended" at bounding box center [575, 85] width 135 height 14
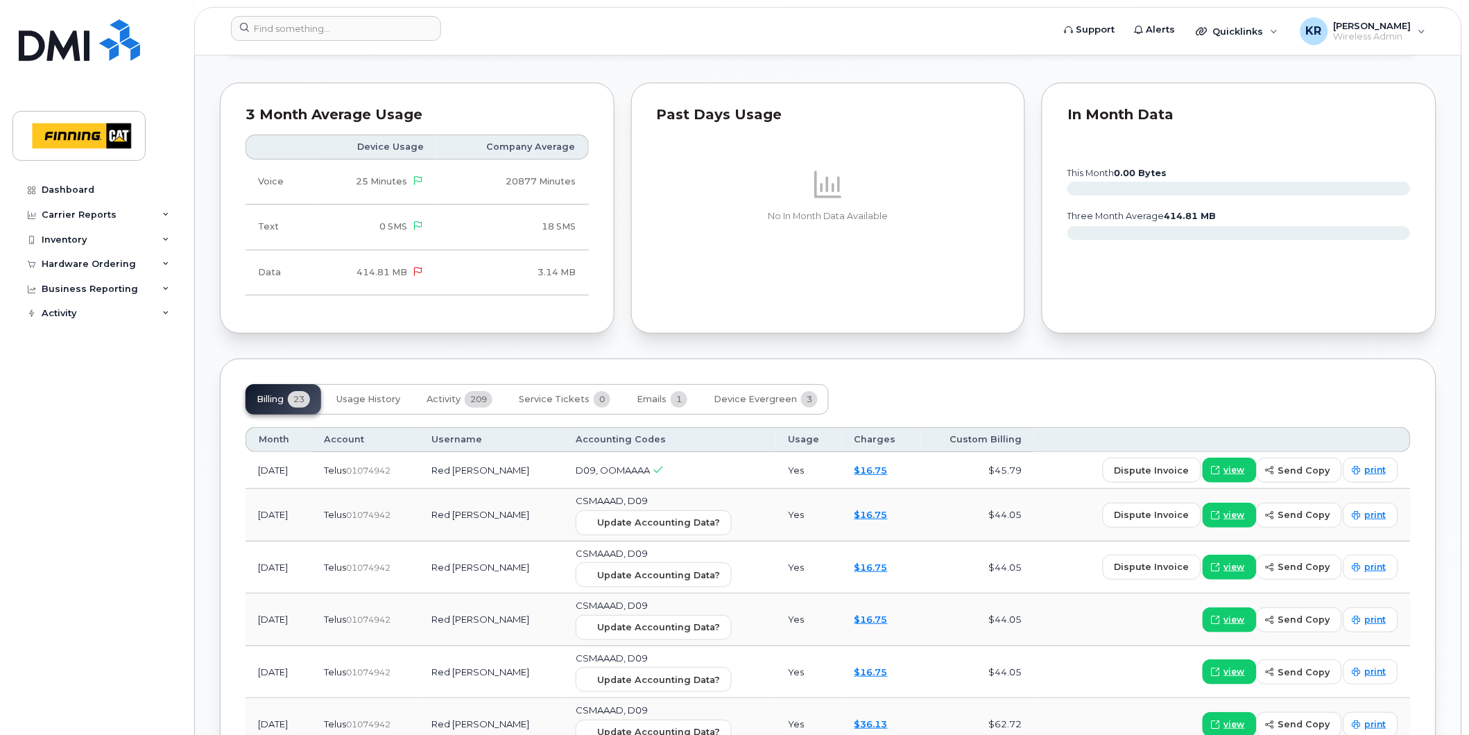
scroll to position [1541, 0]
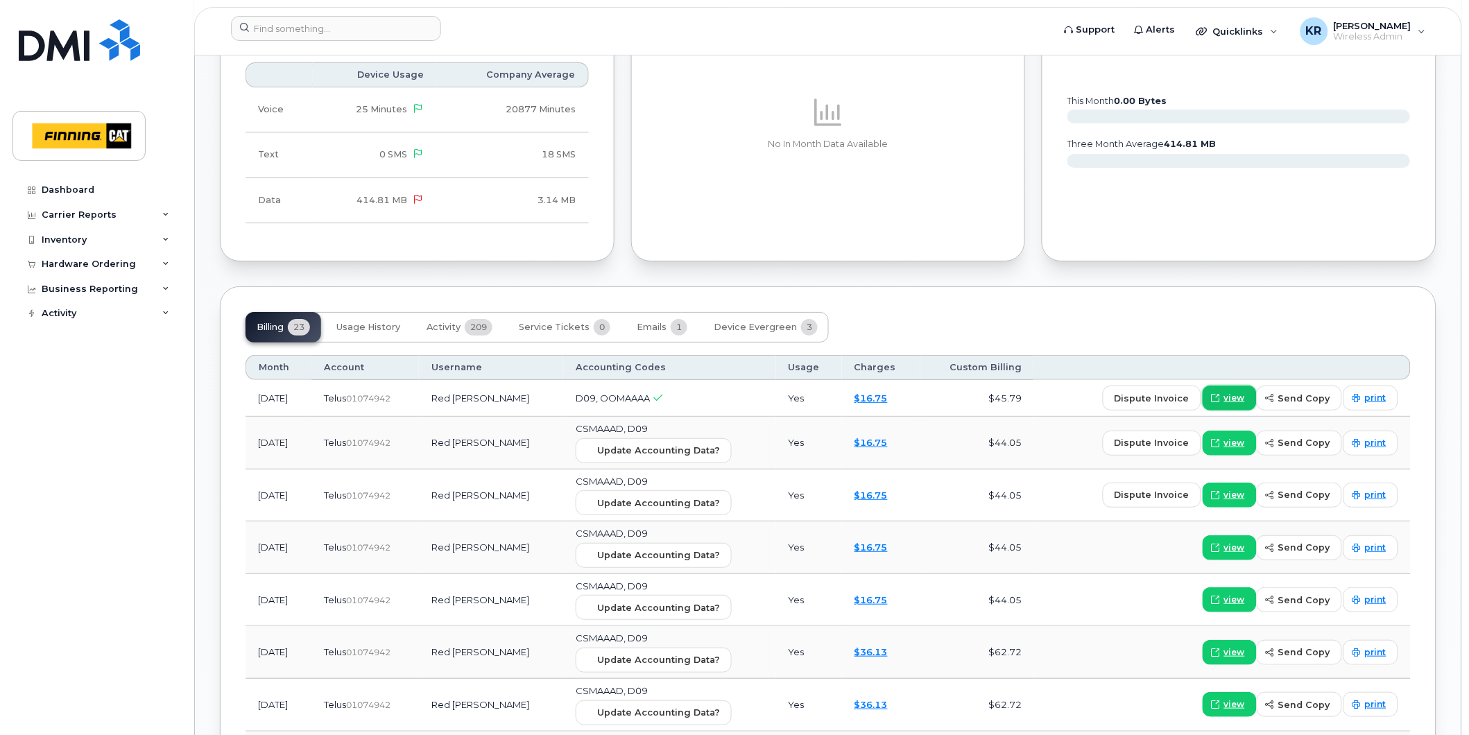
click at [1232, 397] on span "view" at bounding box center [1234, 398] width 21 height 12
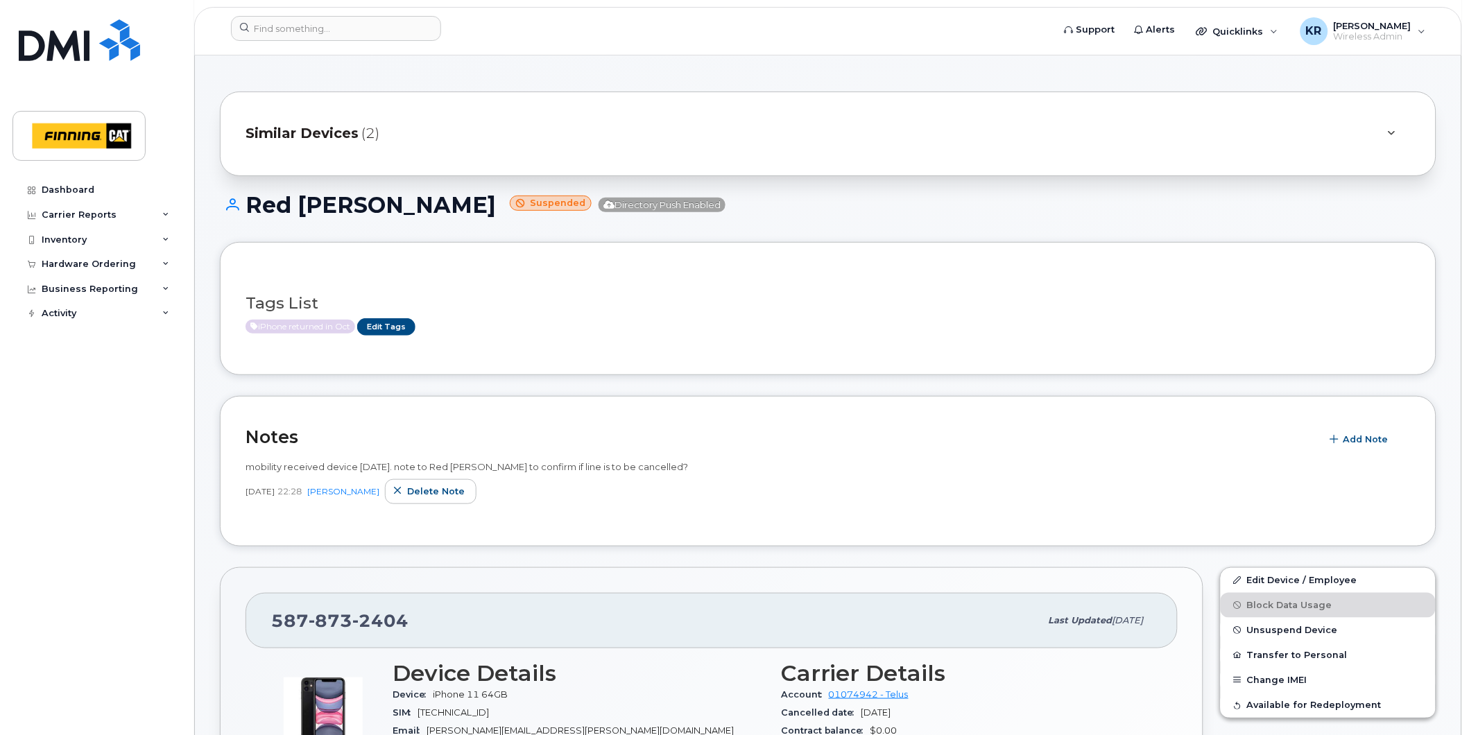
scroll to position [0, 0]
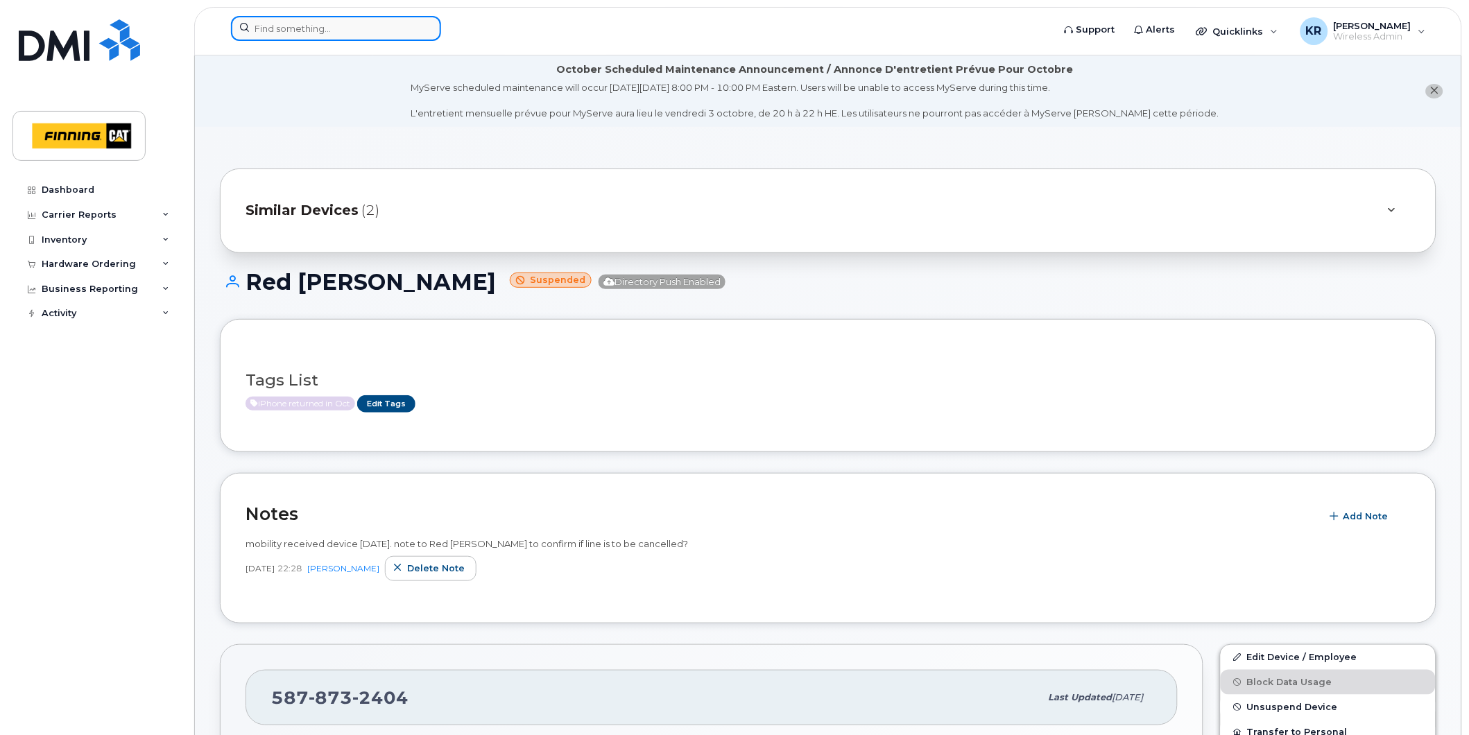
click at [343, 22] on input at bounding box center [336, 28] width 210 height 25
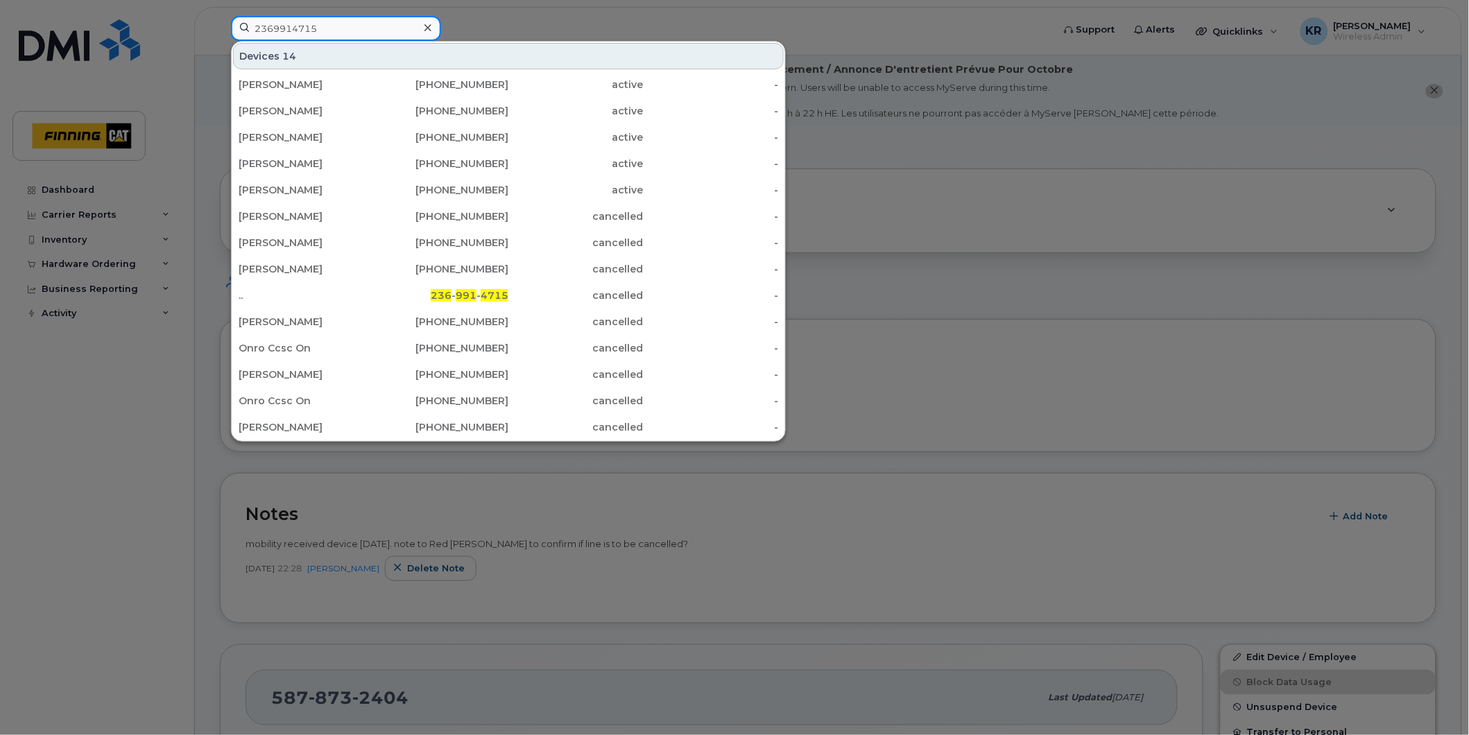
type input "2369914715"
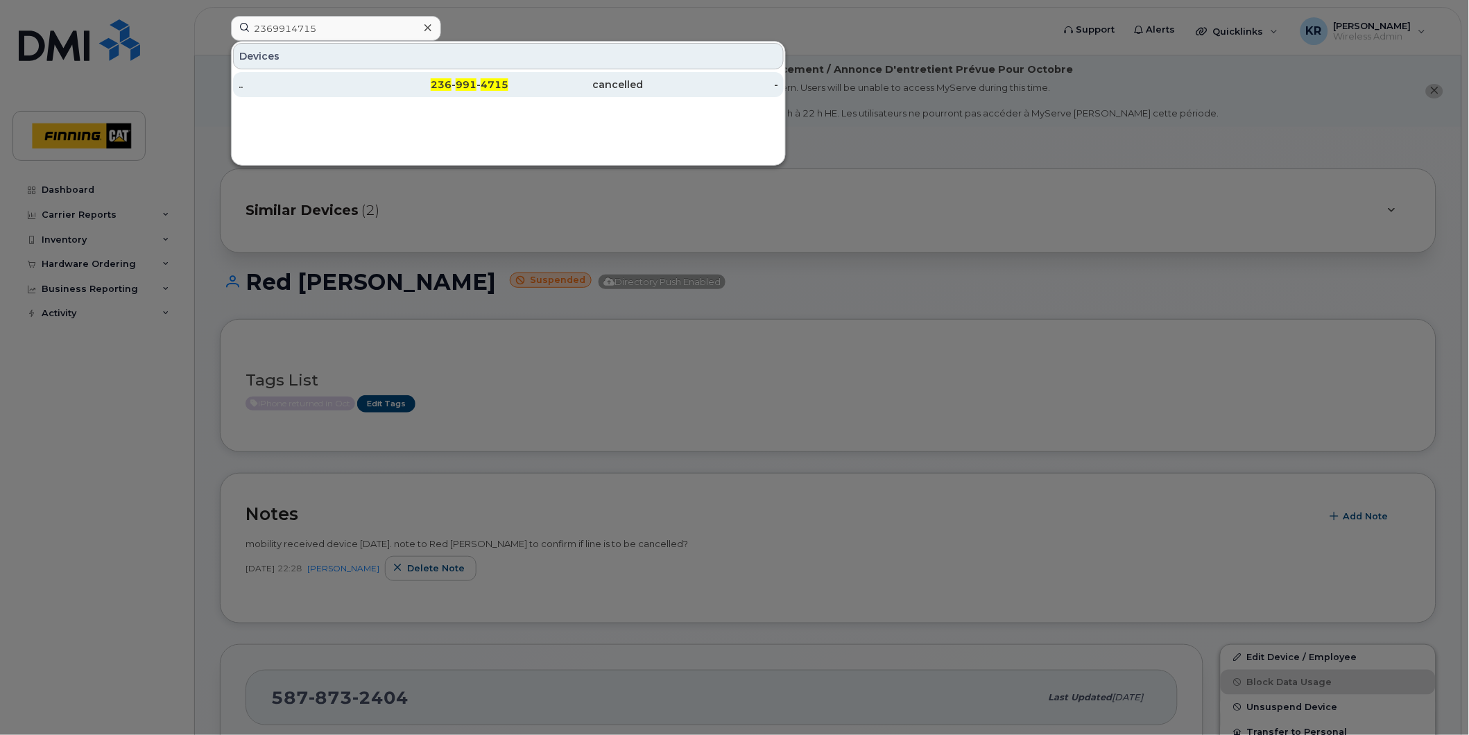
click at [454, 82] on div "236 - 991 - 4715" at bounding box center [441, 85] width 135 height 14
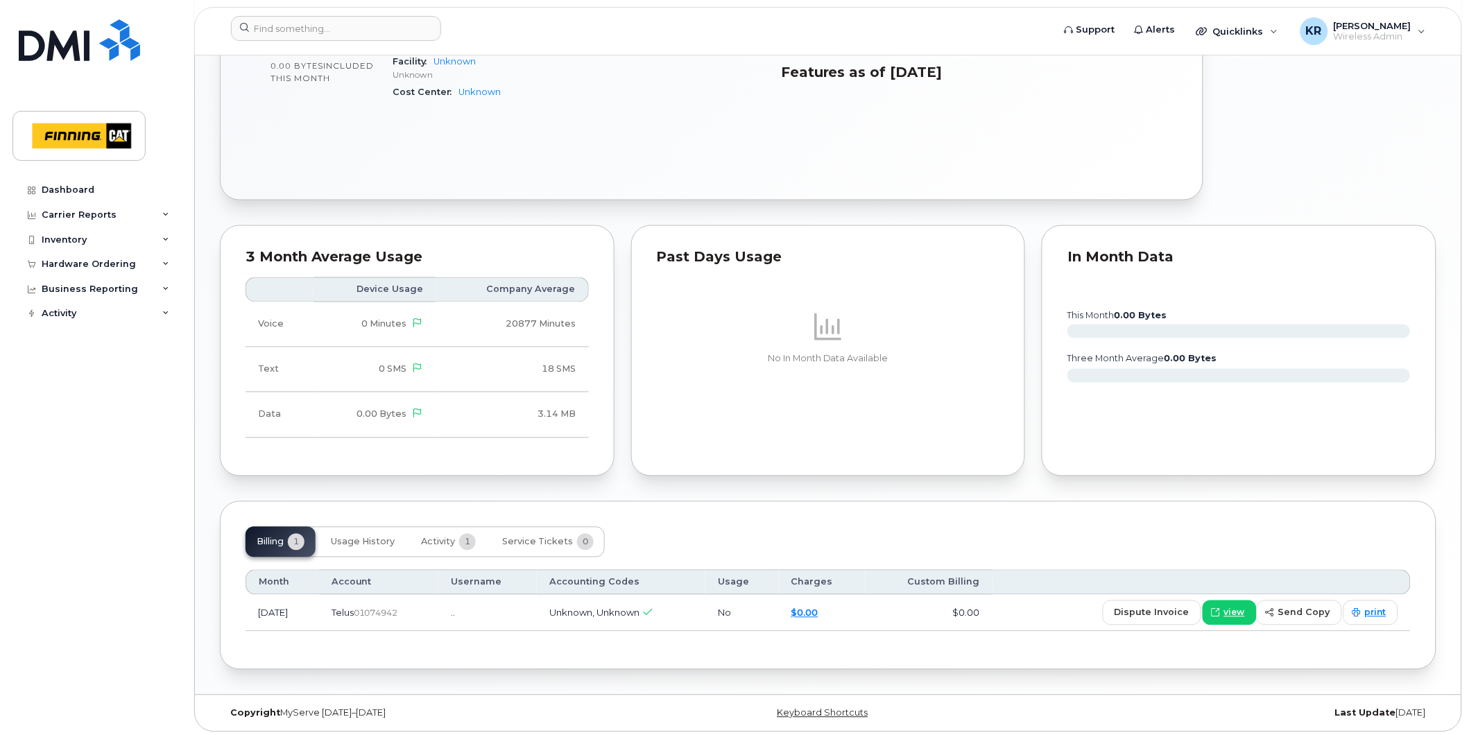
scroll to position [632, 0]
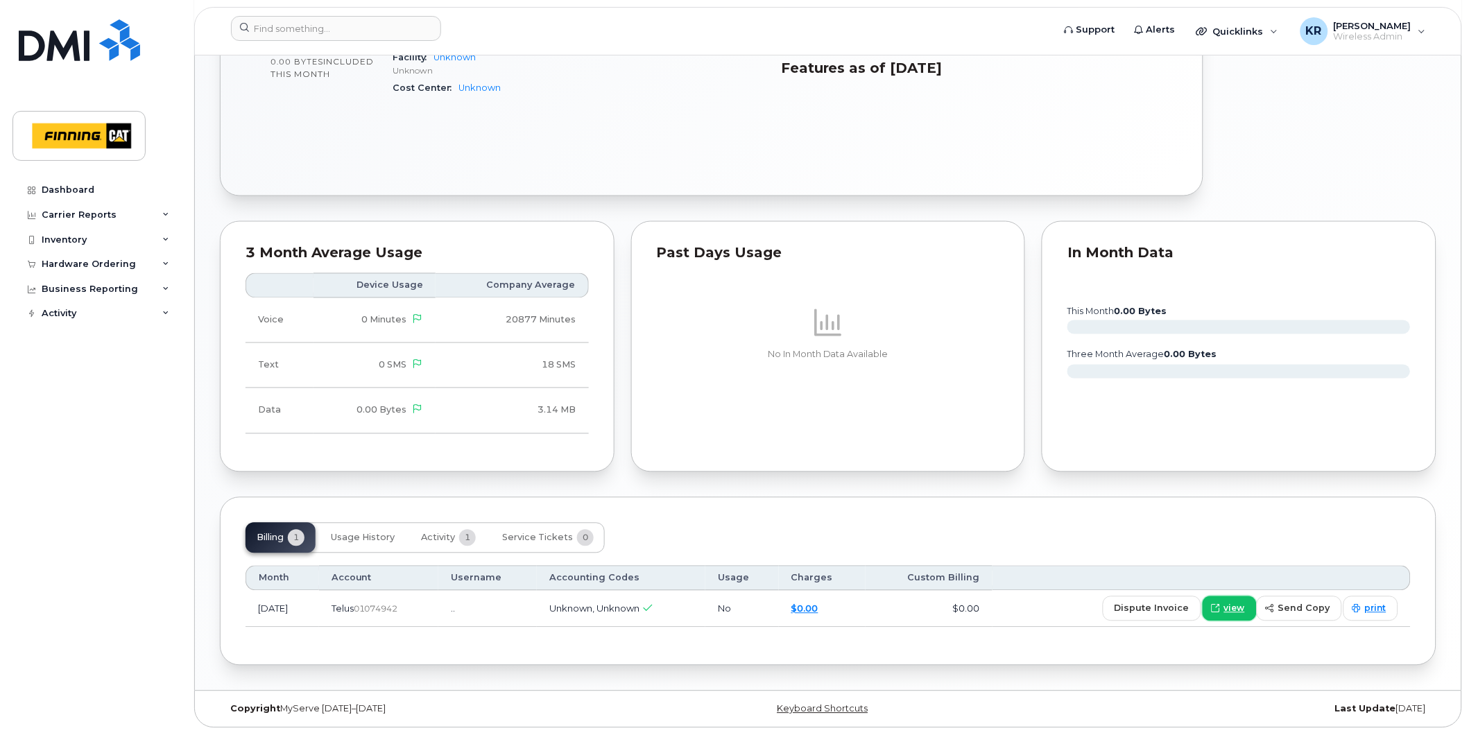
click at [1235, 610] on span "view" at bounding box center [1234, 609] width 21 height 12
click at [343, 28] on input at bounding box center [336, 28] width 210 height 25
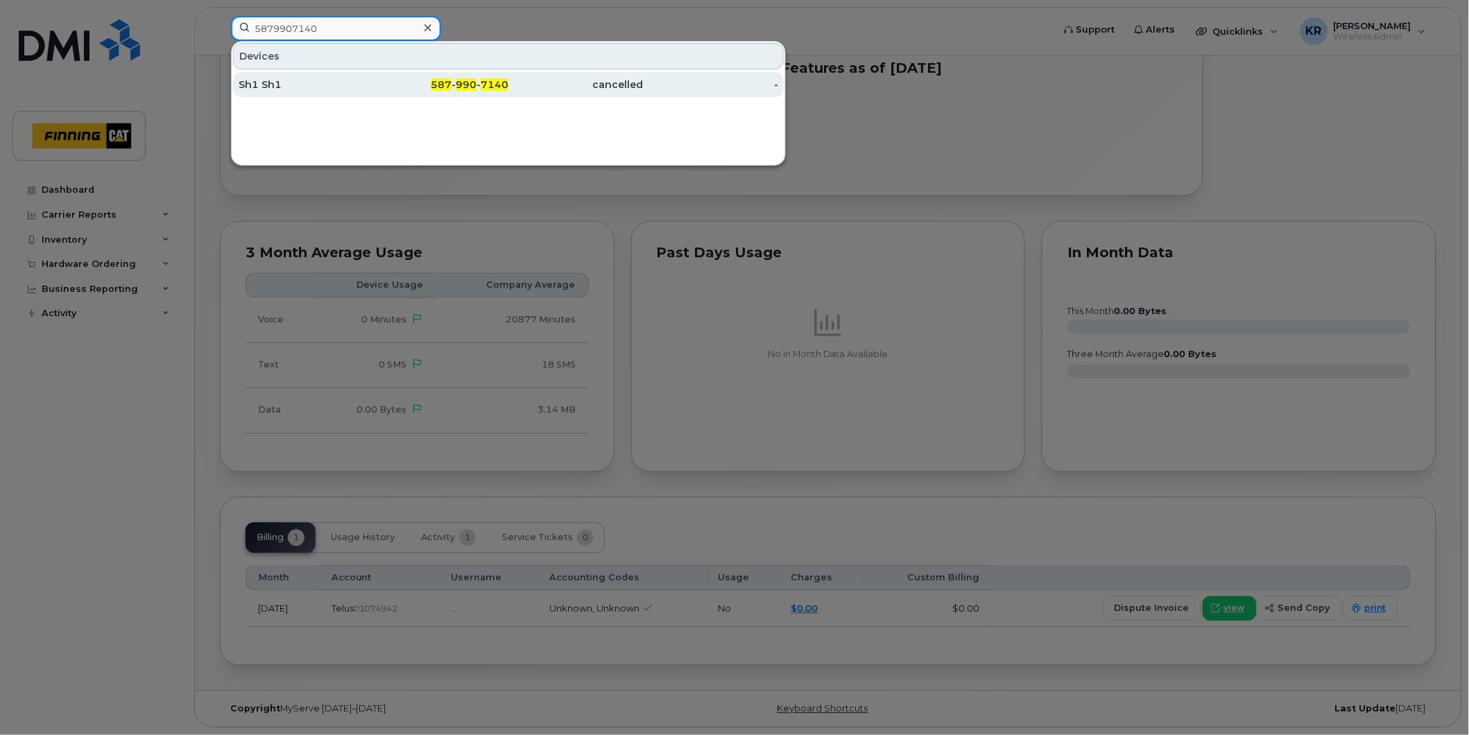
type input "5879907140"
click at [369, 82] on div "Sh1 Sh1" at bounding box center [306, 85] width 135 height 14
